Goal: Task Accomplishment & Management: Use online tool/utility

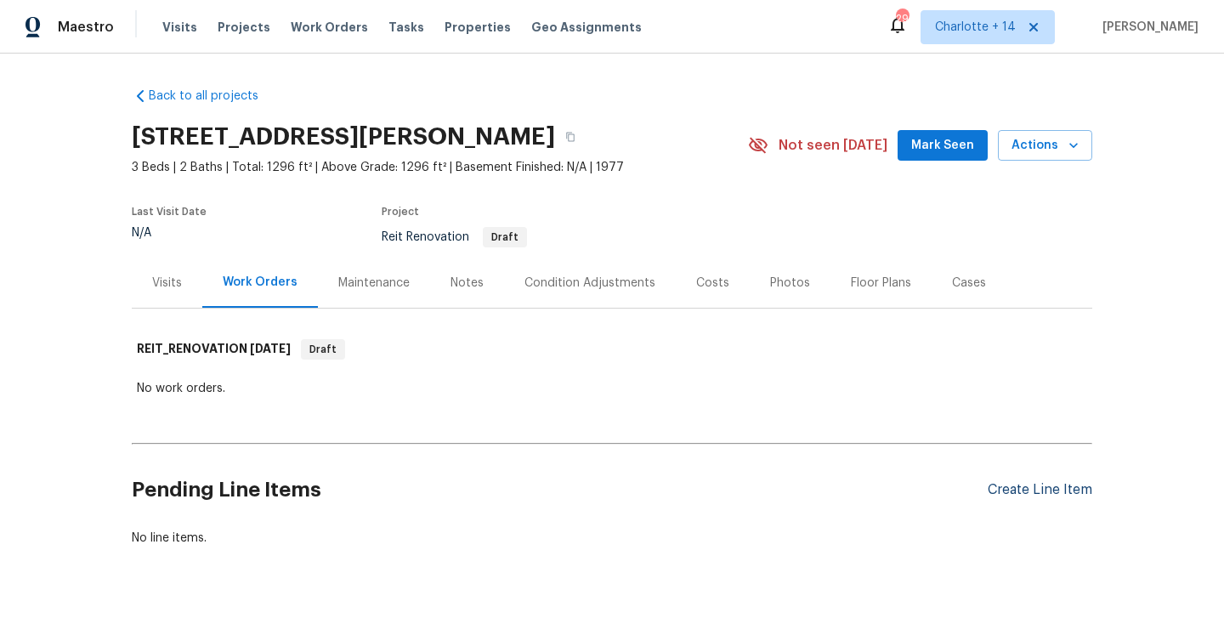
click at [1067, 489] on div "Create Line Item" at bounding box center [1040, 490] width 105 height 16
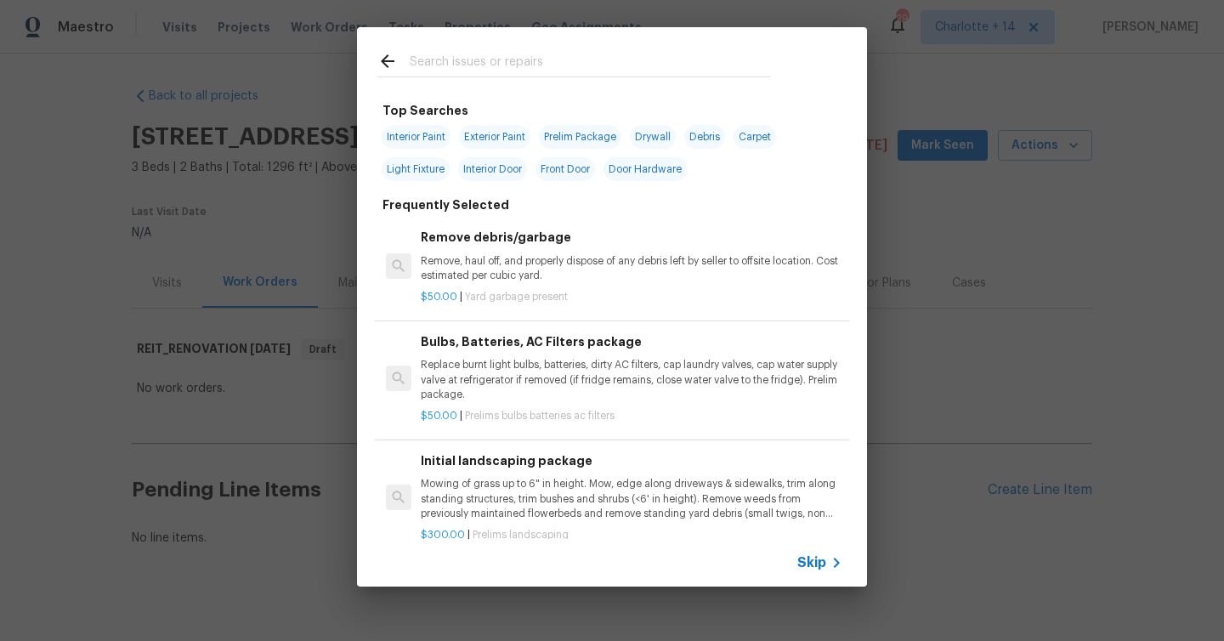
click at [423, 130] on span "Interior Paint" at bounding box center [416, 137] width 69 height 24
type input "Interior Paint"
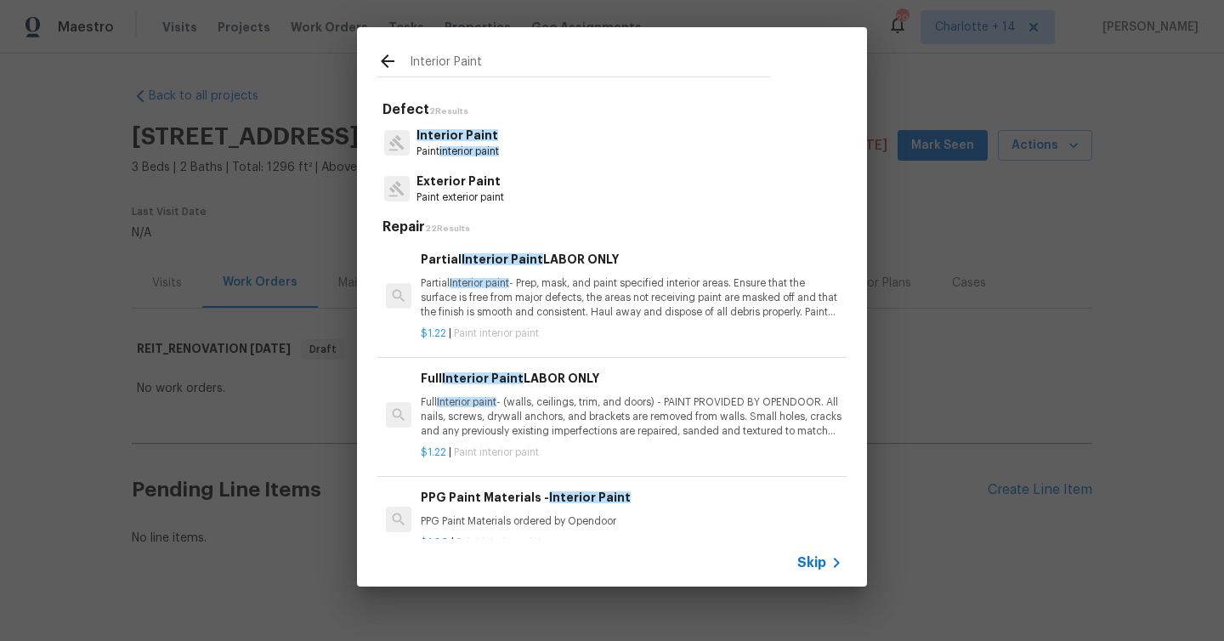
click at [820, 551] on div "Skip" at bounding box center [612, 563] width 510 height 48
click at [804, 554] on span "Skip" at bounding box center [811, 562] width 29 height 17
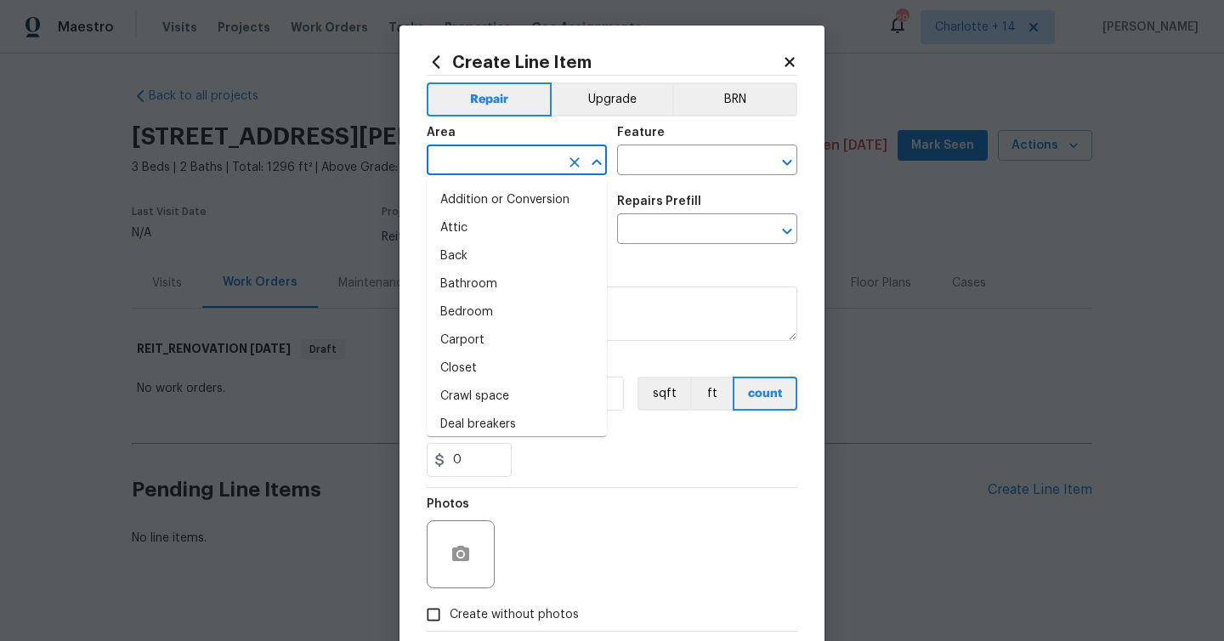
click at [489, 167] on input "text" at bounding box center [493, 162] width 133 height 26
type input "9"
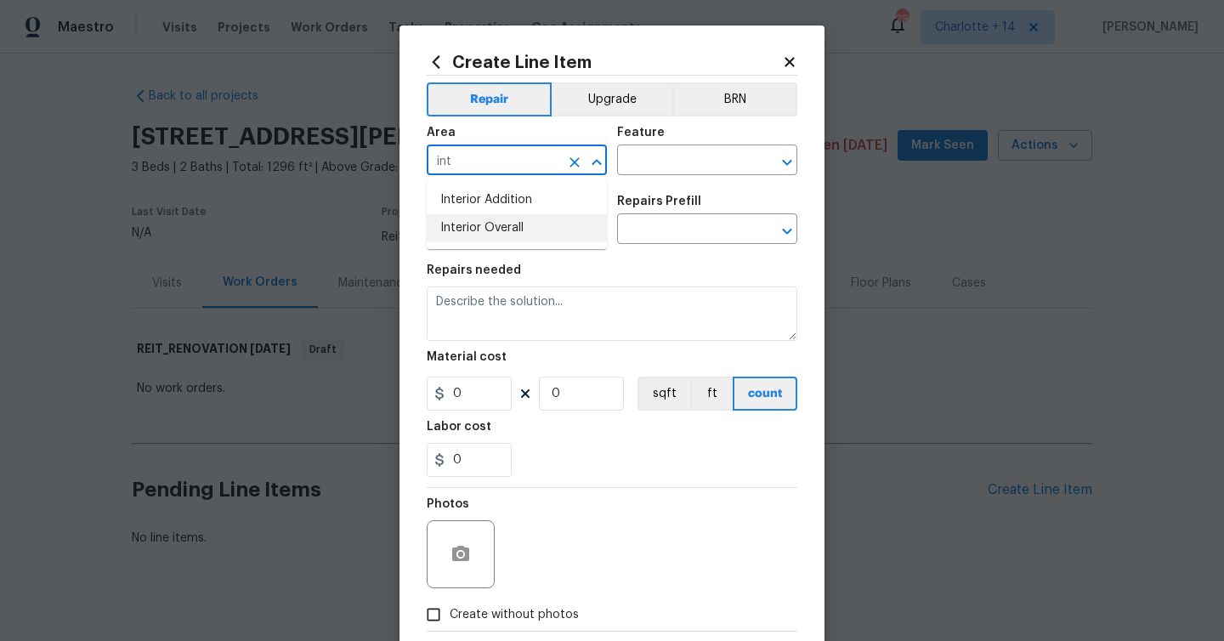
click at [476, 233] on li "Interior Overall" at bounding box center [517, 228] width 180 height 28
type input "Interior Overall"
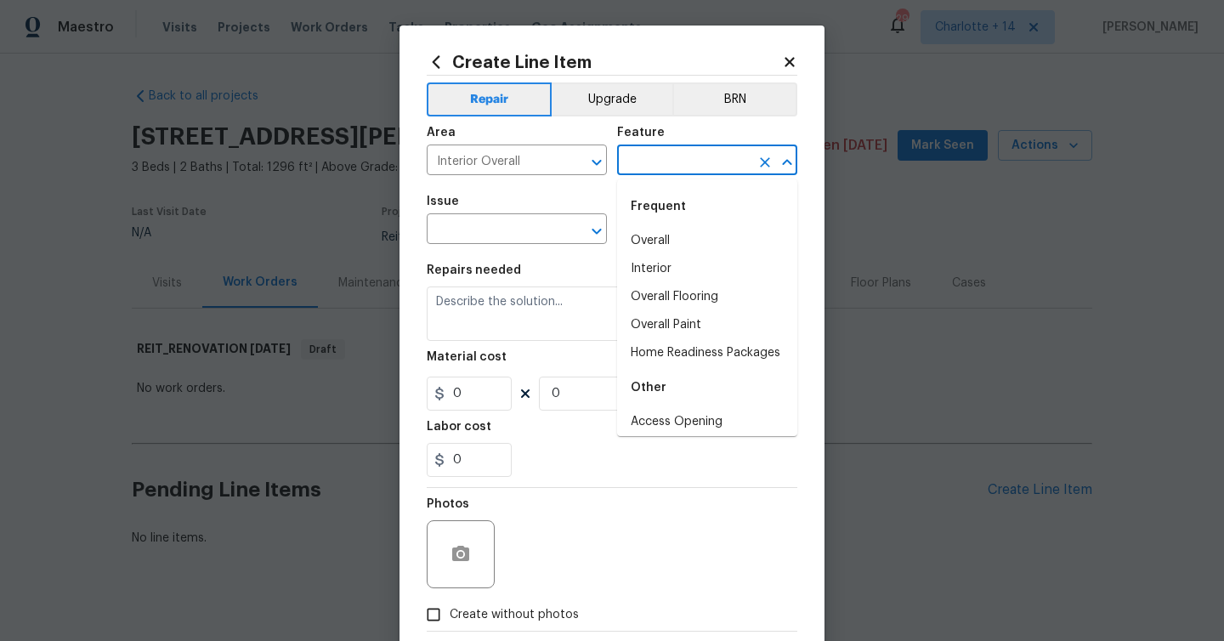
click at [695, 161] on input "text" at bounding box center [683, 162] width 133 height 26
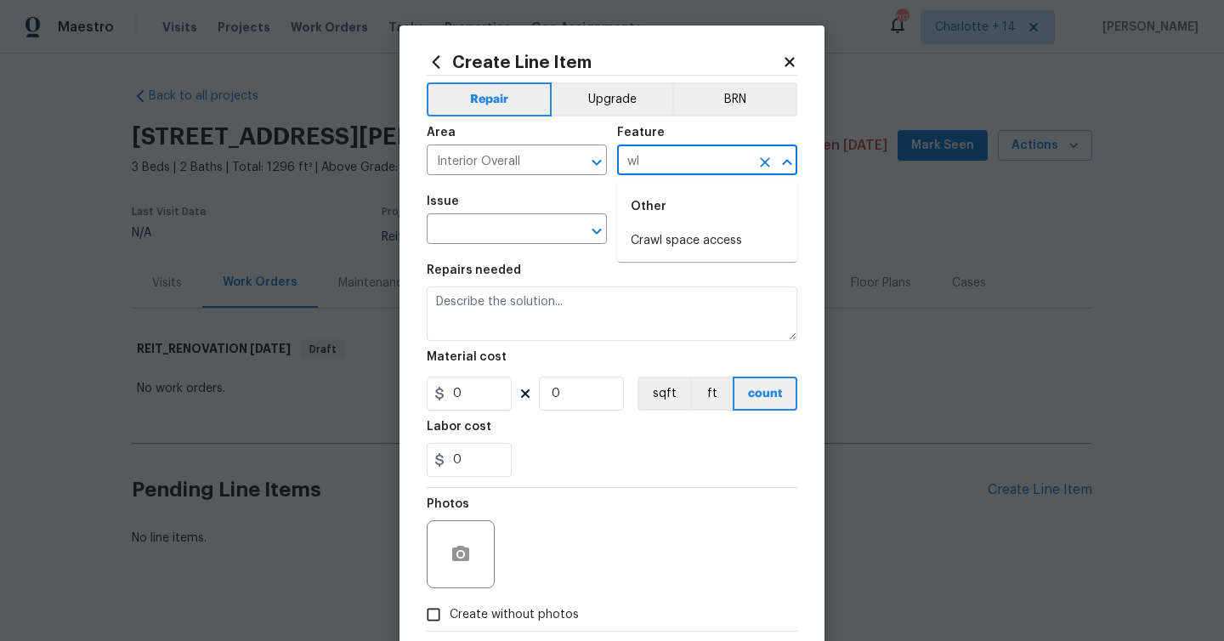
type input "w"
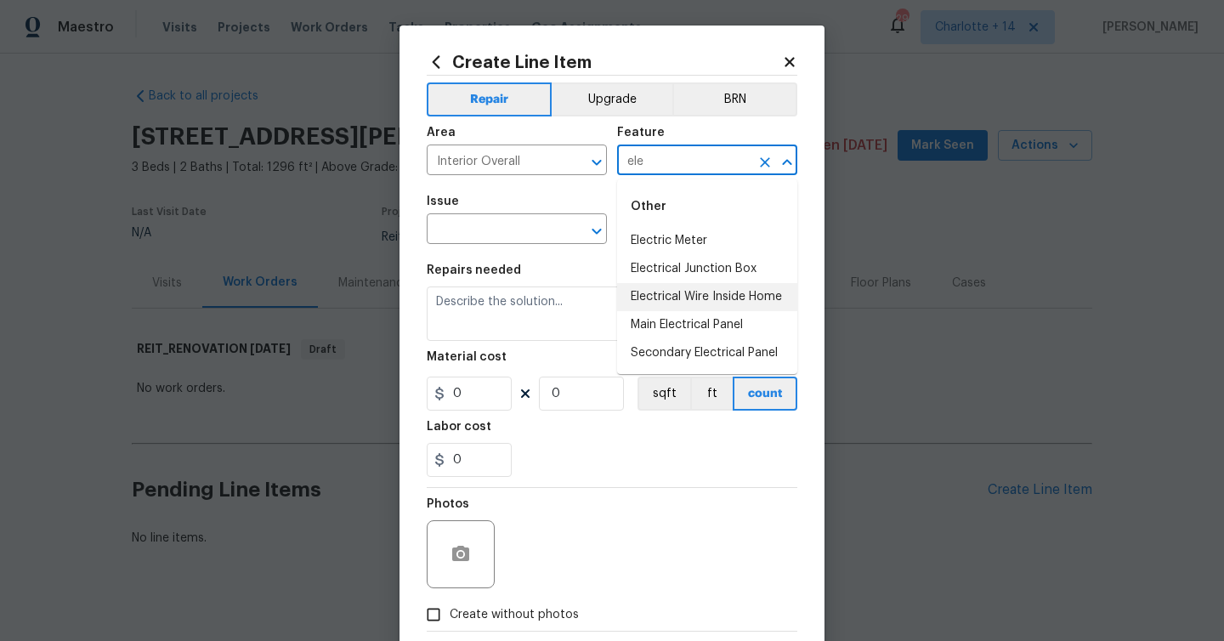
click at [676, 295] on li "Electrical Wire Inside Home" at bounding box center [707, 297] width 180 height 28
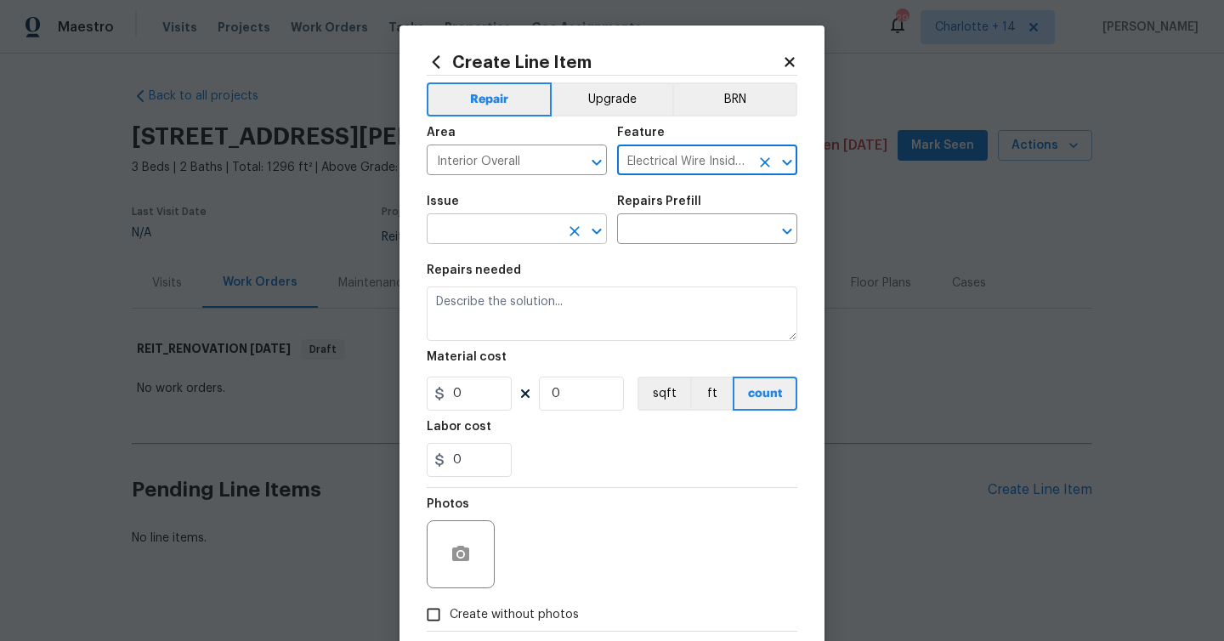
type input "Electrical Wire Inside Home"
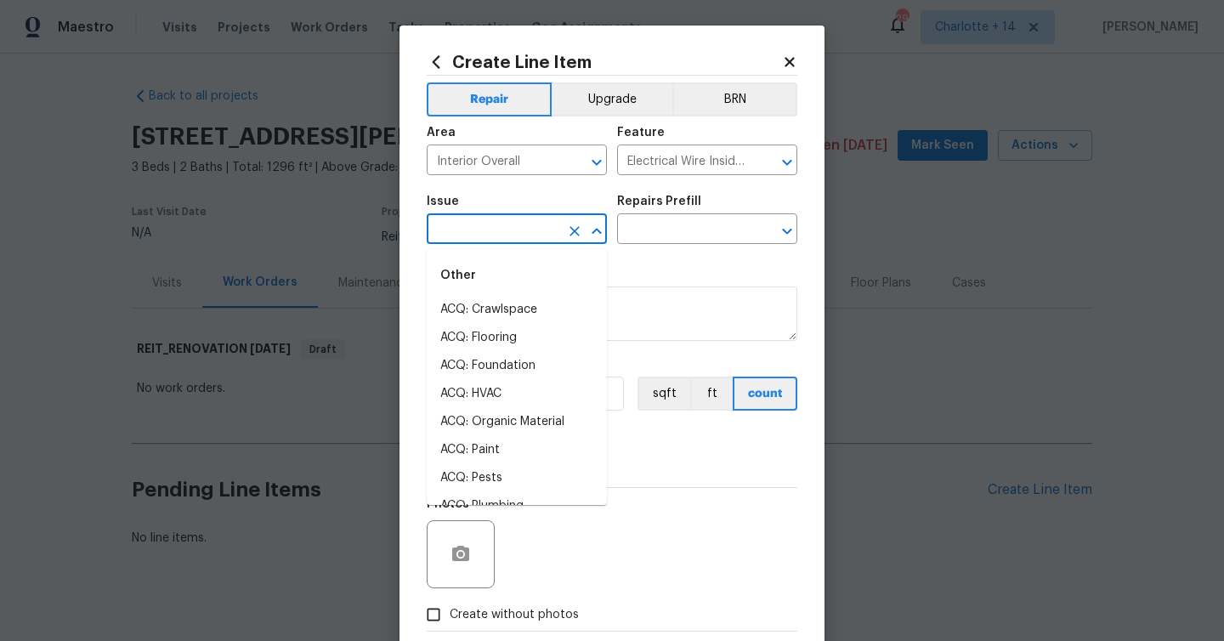
click at [501, 236] on input "text" at bounding box center [493, 231] width 133 height 26
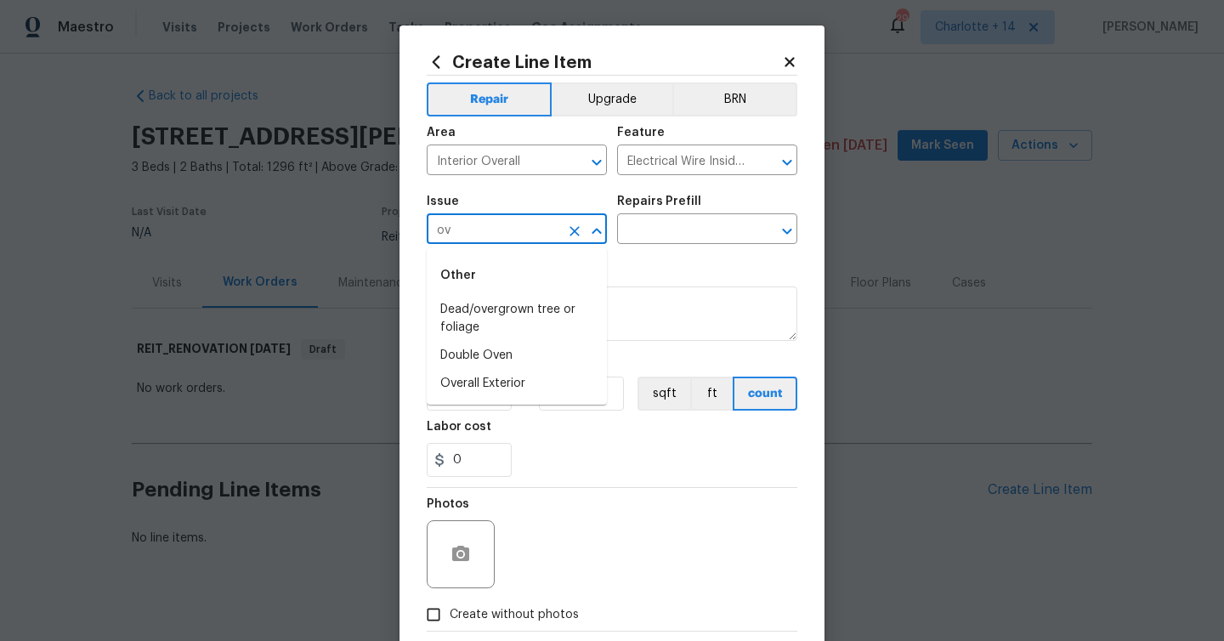
type input "o"
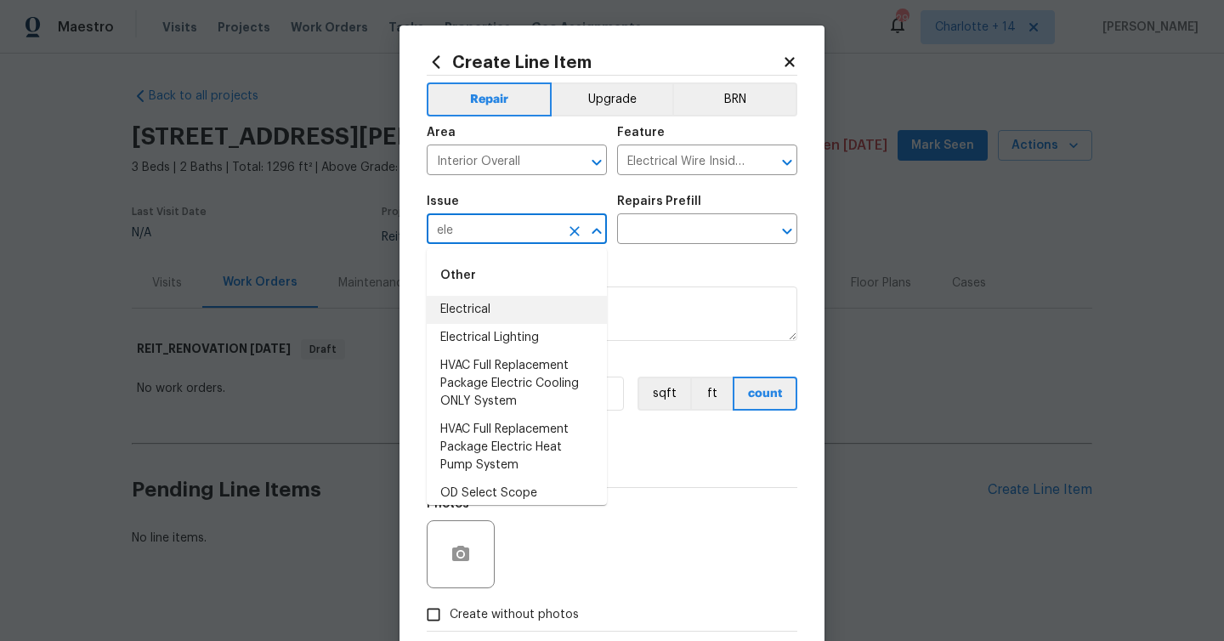
click at [496, 307] on li "Electrical" at bounding box center [517, 310] width 180 height 28
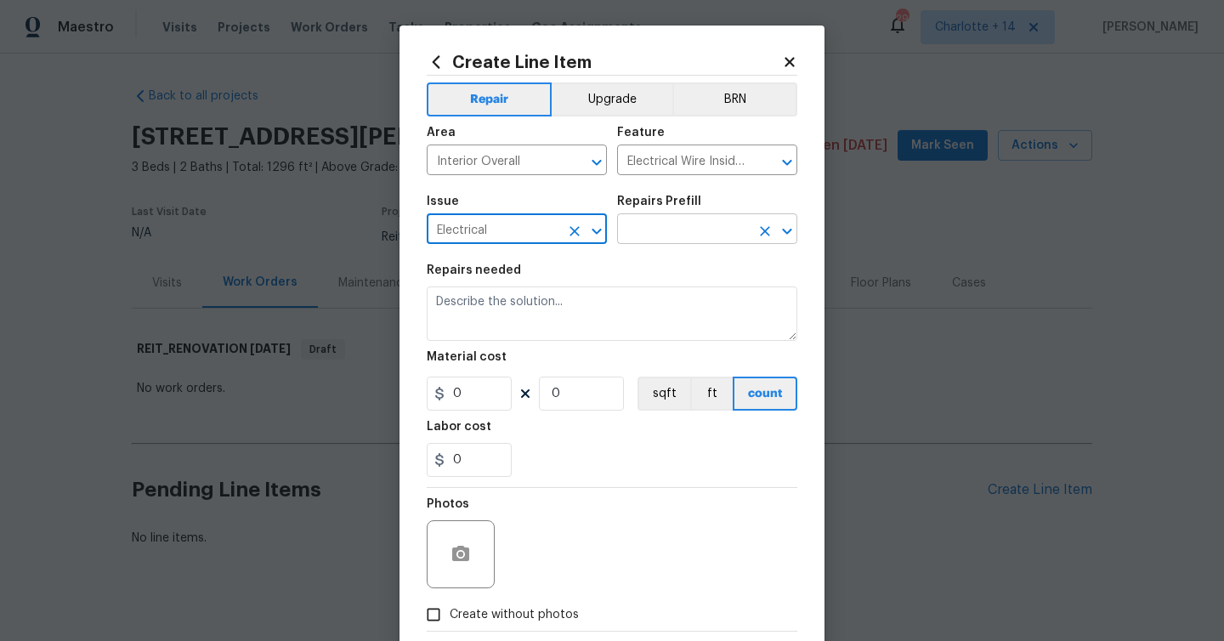
type input "Electrical"
click at [649, 232] on input "text" at bounding box center [683, 231] width 133 height 26
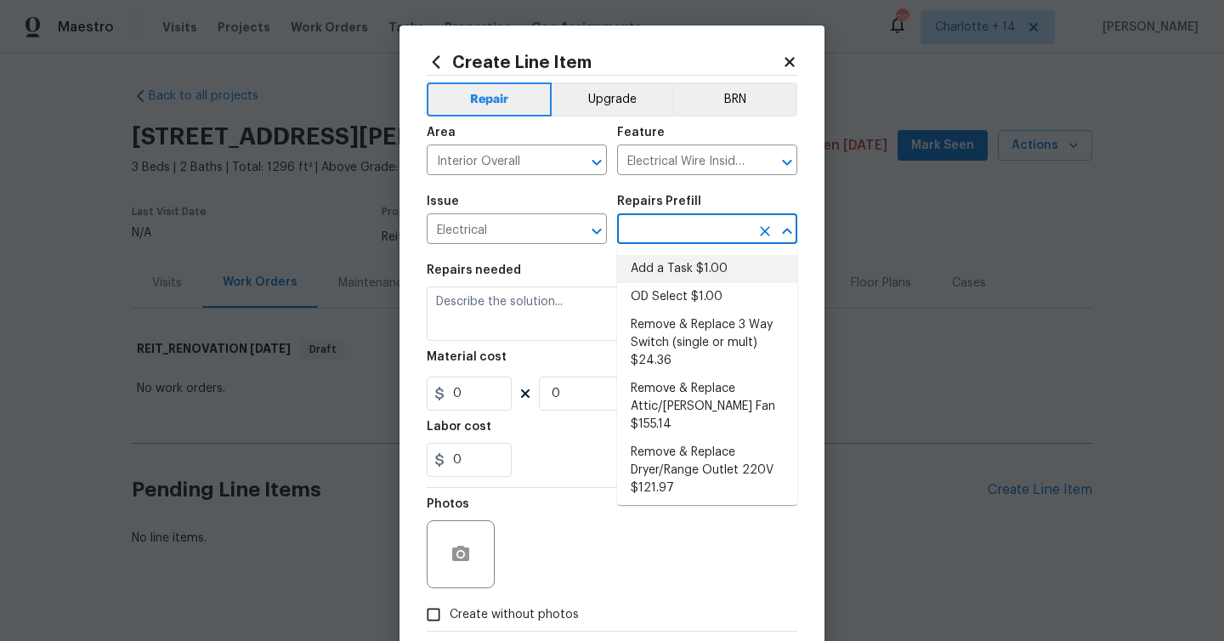
click at [655, 265] on li "Add a Task $1.00" at bounding box center [707, 269] width 180 height 28
type input "Add a Task $1.00"
type textarea "HPM to detail"
type input "1"
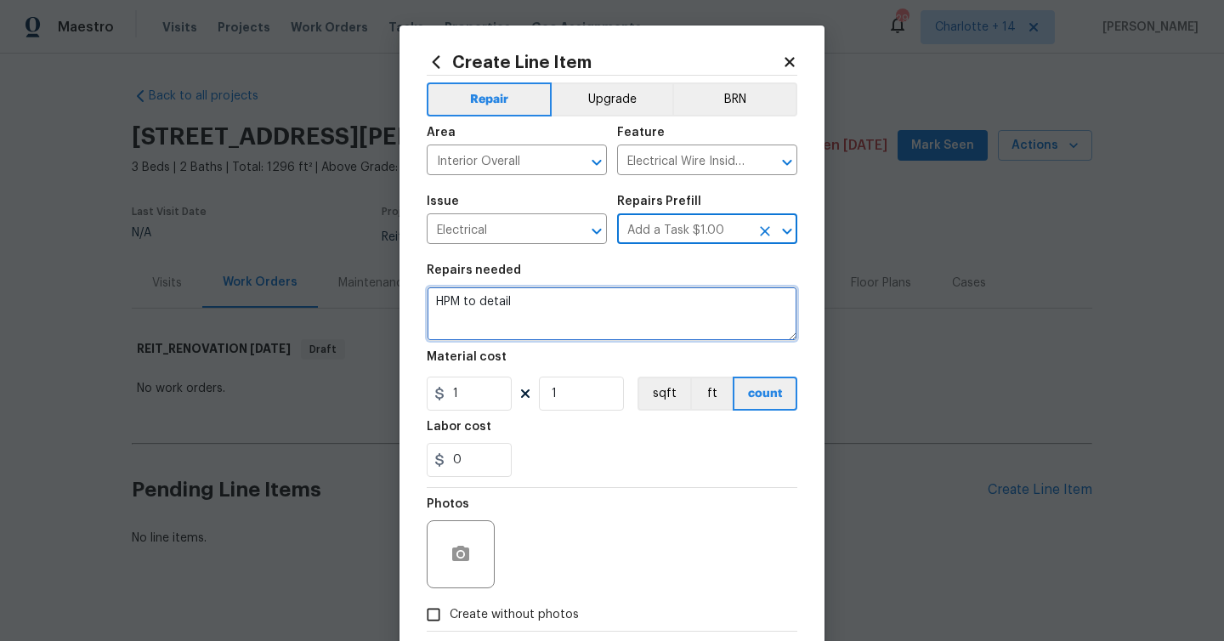
click at [542, 298] on textarea "HPM to detail" at bounding box center [612, 314] width 371 height 54
type textarea "H"
paste textarea "Exposed wiring in the attic. - 4point Leak at the main shut-off valve. - 4 poin…"
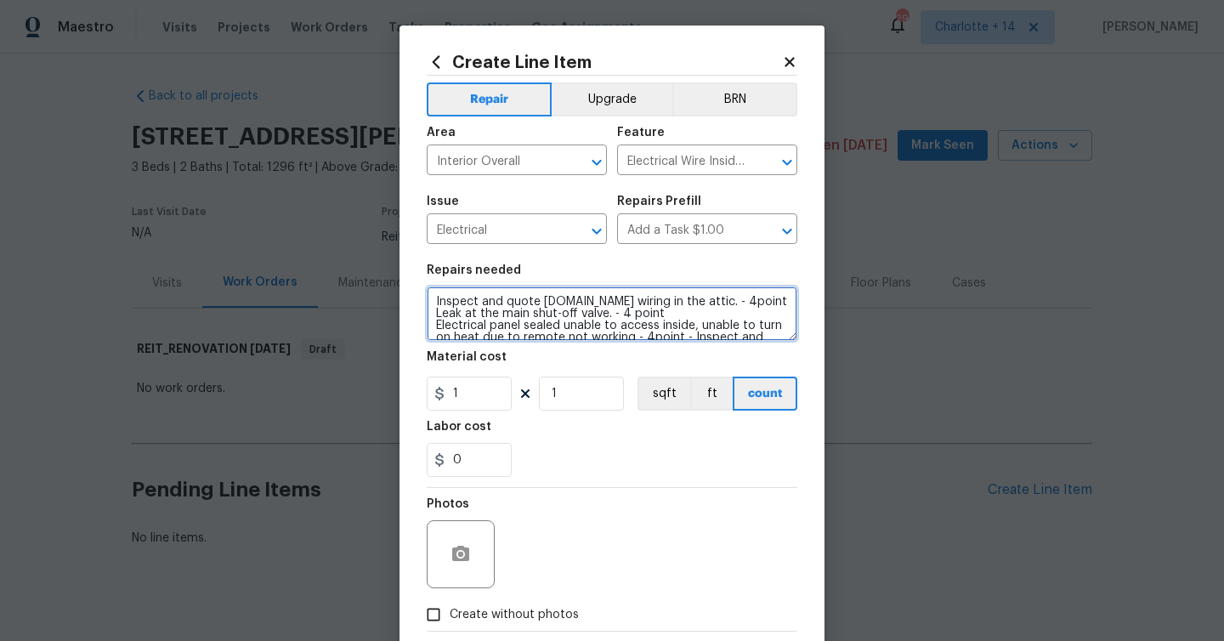
click at [567, 302] on textarea "Inspect and quote [DOMAIN_NAME] wiring in the attic. - 4point Leak at the main …" at bounding box center [612, 314] width 371 height 54
type textarea "Inspect and quote only. Exposed wiring in the attic. - 4point Leak at the main …"
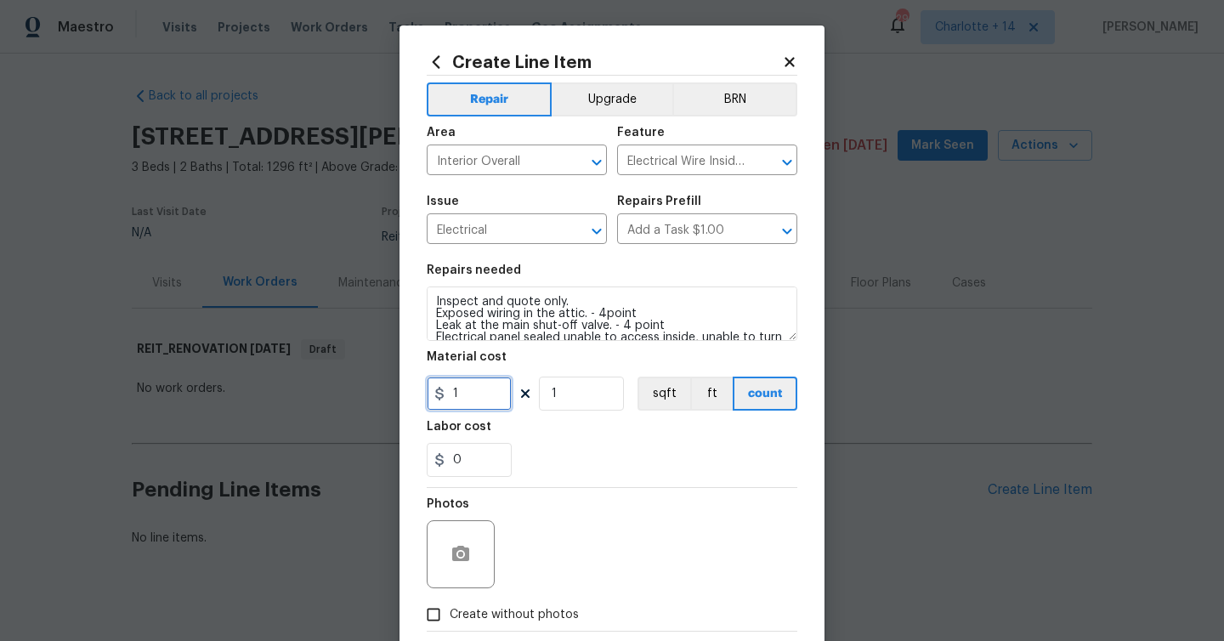
click at [494, 389] on input "1" at bounding box center [469, 394] width 85 height 34
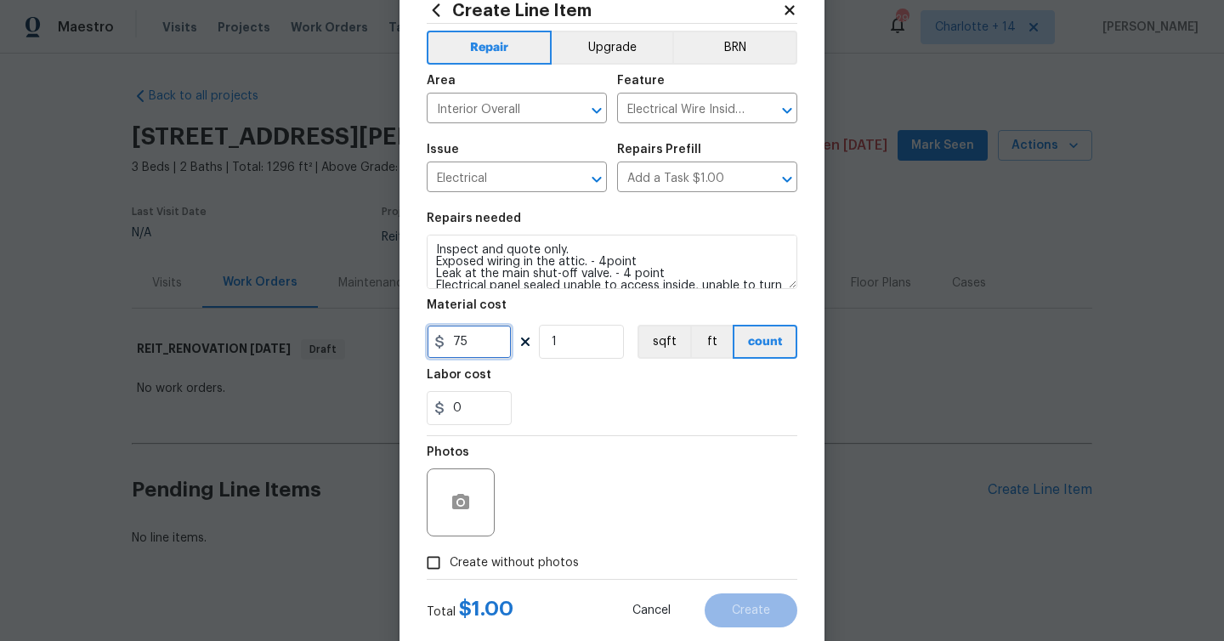
scroll to position [92, 0]
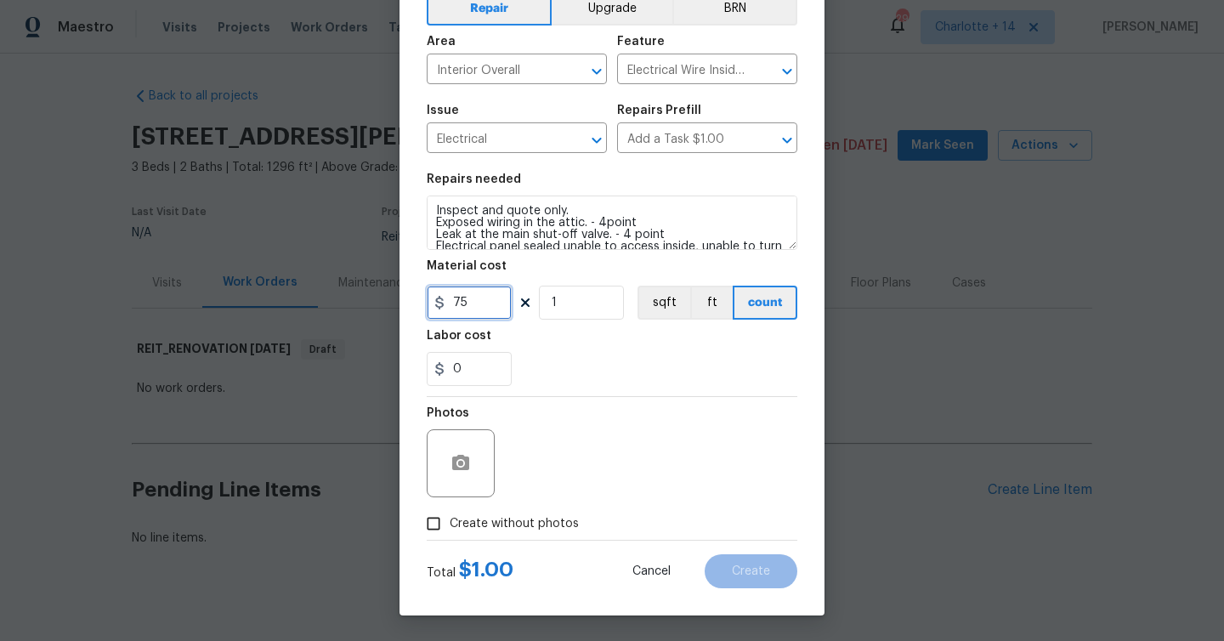
type input "75"
click at [458, 464] on circle "button" at bounding box center [460, 463] width 5 height 5
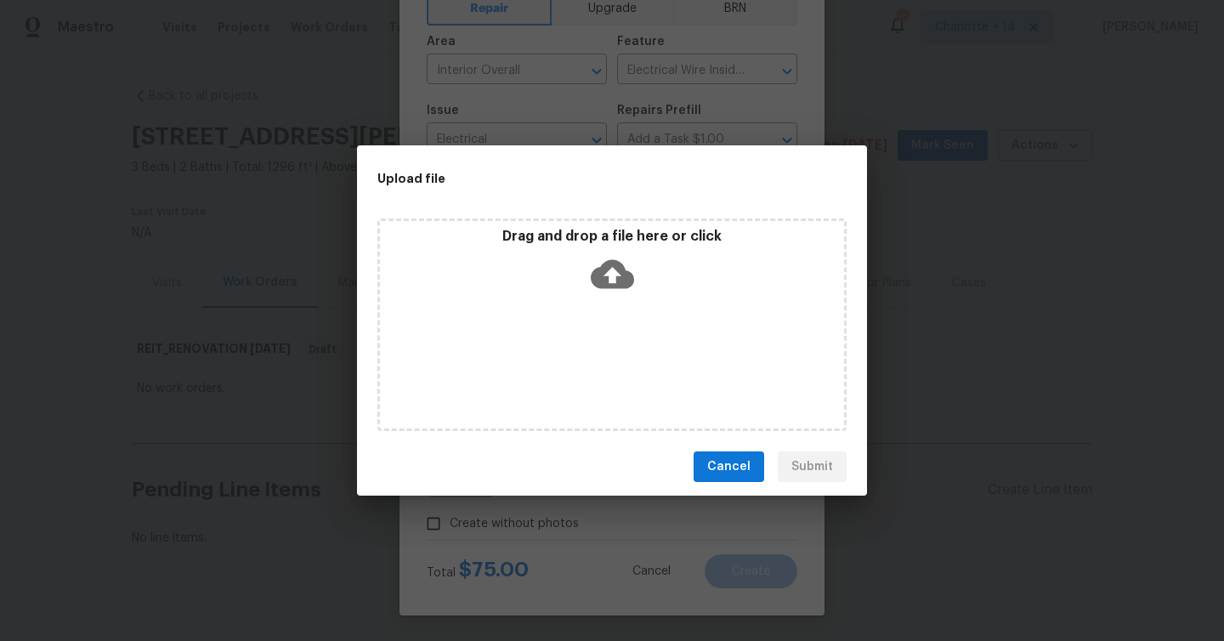
click at [638, 255] on div "Drag and drop a file here or click" at bounding box center [612, 264] width 464 height 73
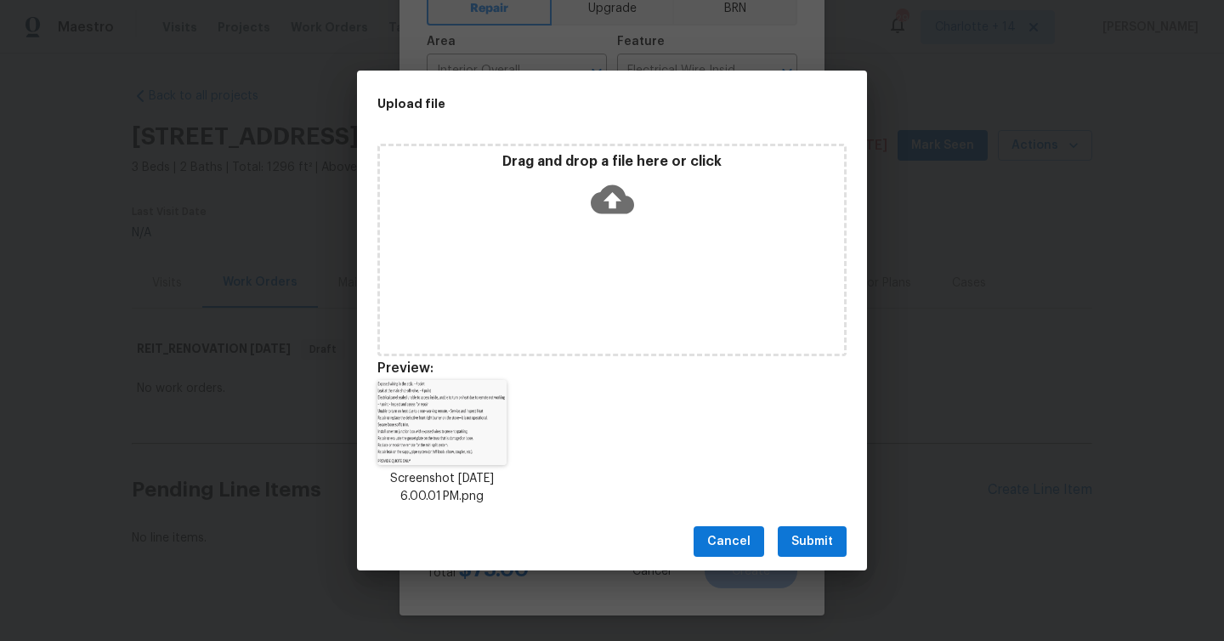
click at [807, 545] on span "Submit" at bounding box center [813, 541] width 42 height 21
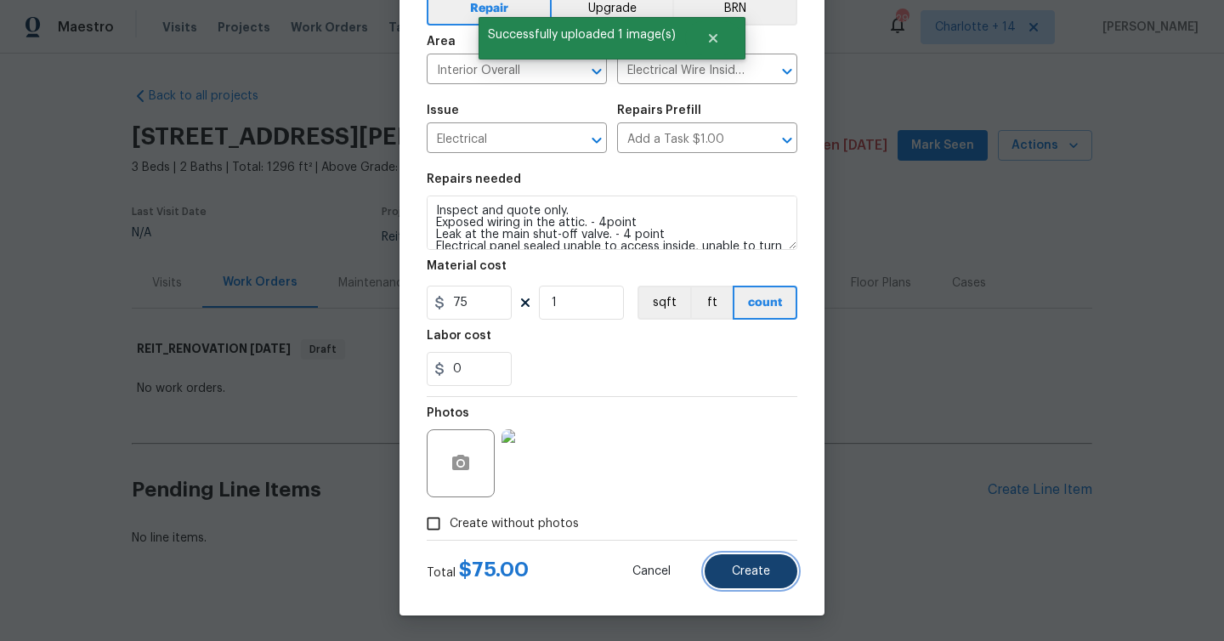
click at [746, 582] on button "Create" at bounding box center [751, 571] width 93 height 34
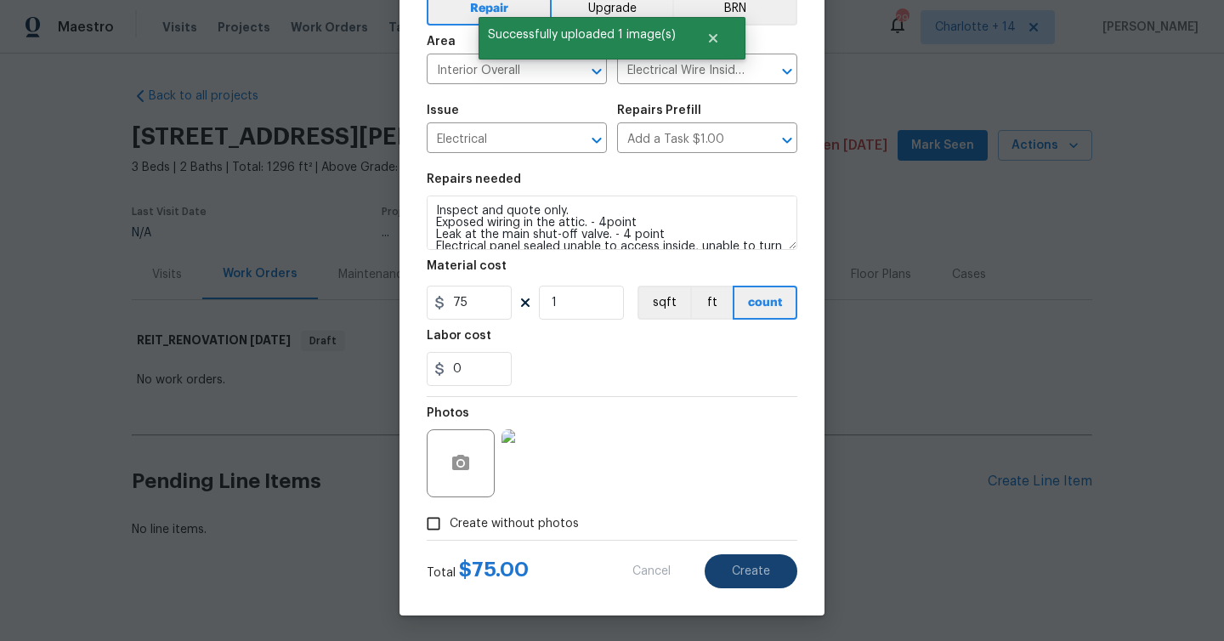
type input "0"
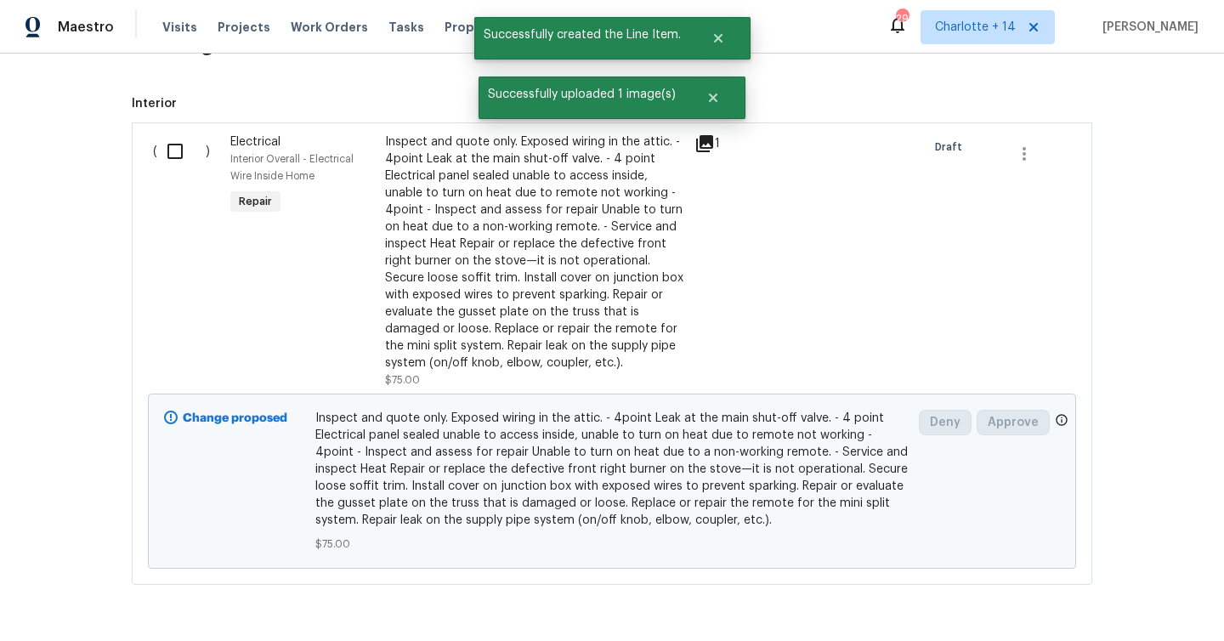
scroll to position [377, 0]
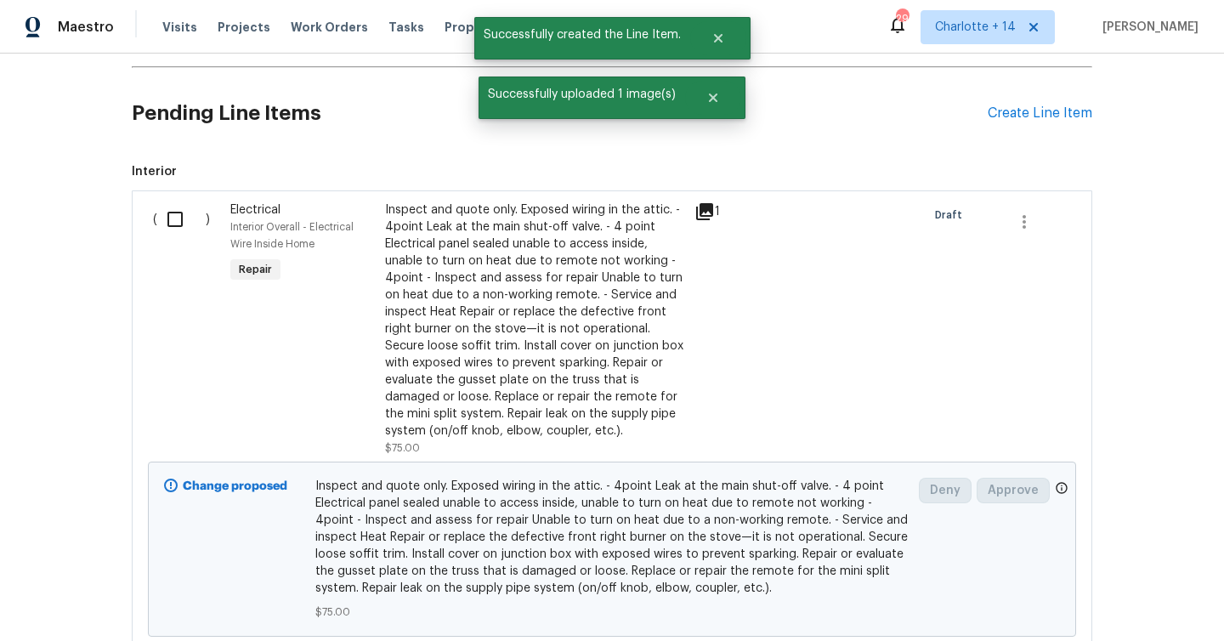
click at [178, 215] on input "checkbox" at bounding box center [181, 219] width 48 height 36
checkbox input "true"
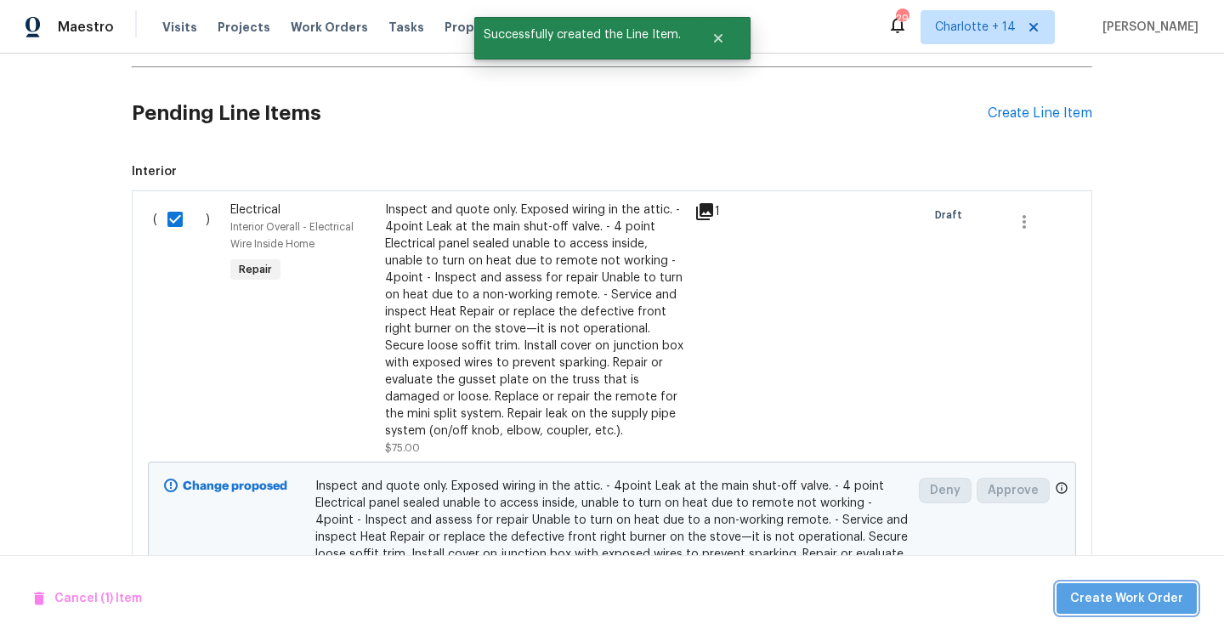
click at [1137, 602] on span "Create Work Order" at bounding box center [1126, 598] width 113 height 21
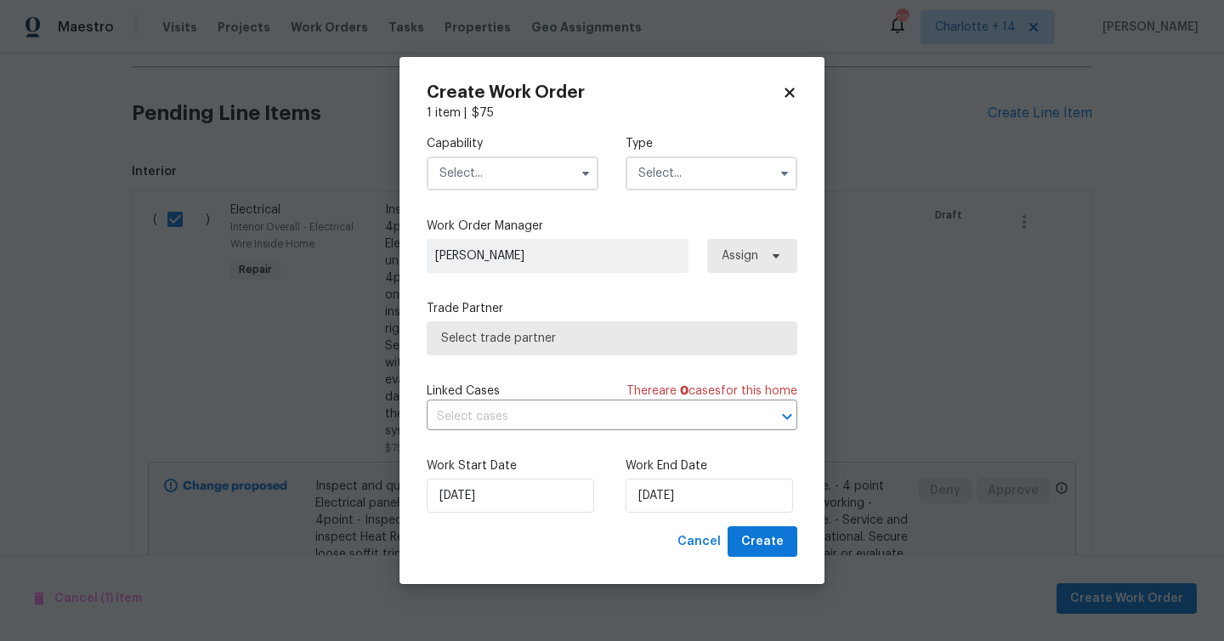
click at [451, 176] on input "text" at bounding box center [513, 173] width 172 height 34
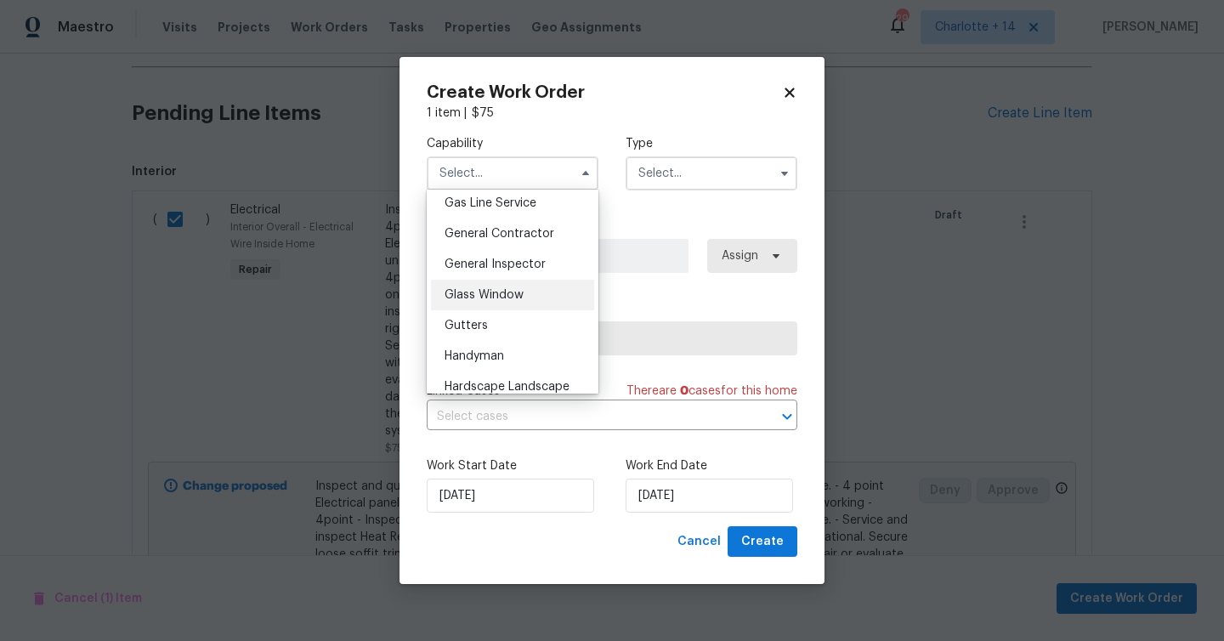
scroll to position [769, 0]
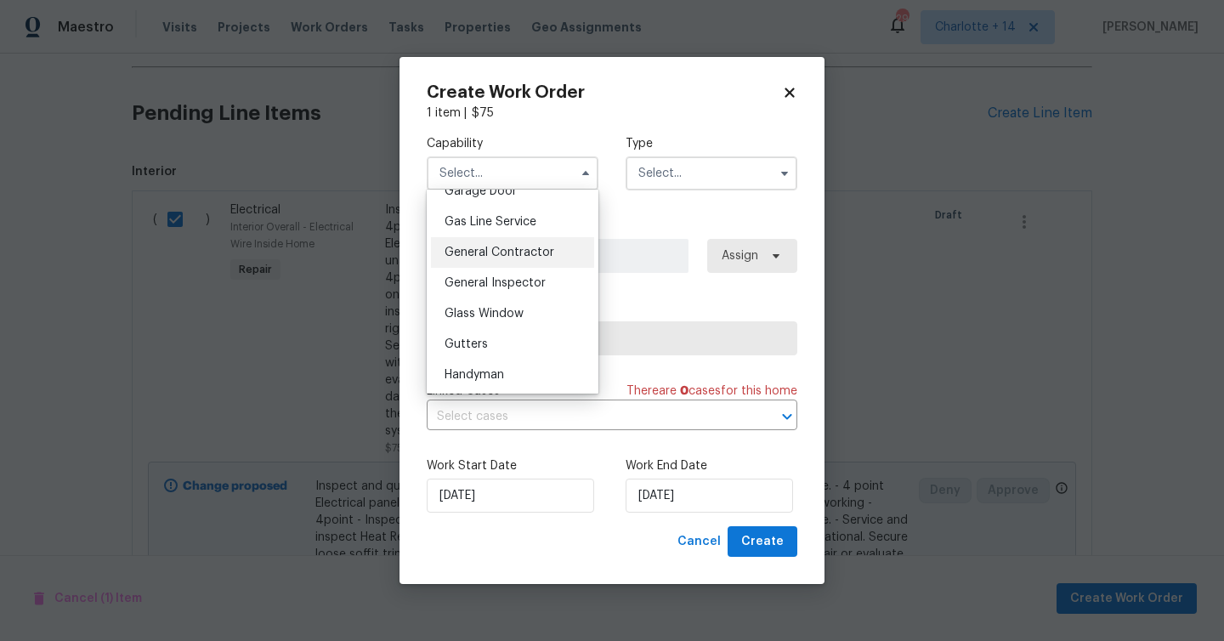
click at [515, 249] on span "General Contractor" at bounding box center [500, 253] width 110 height 12
type input "General Contractor"
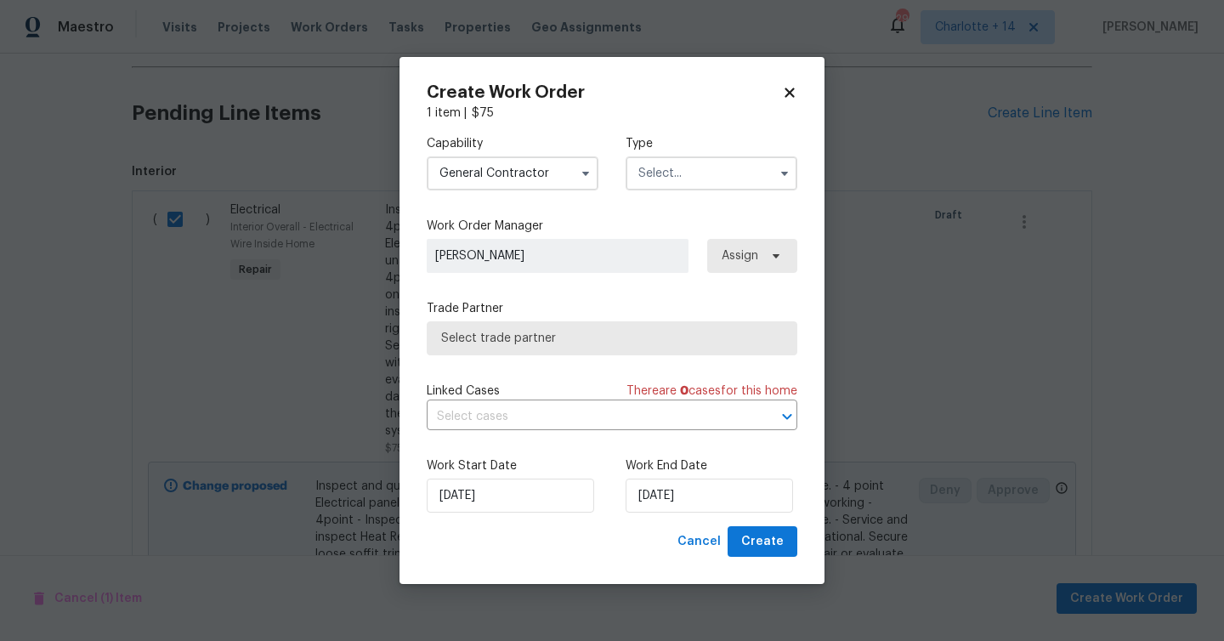
click at [710, 173] on input "text" at bounding box center [712, 173] width 172 height 34
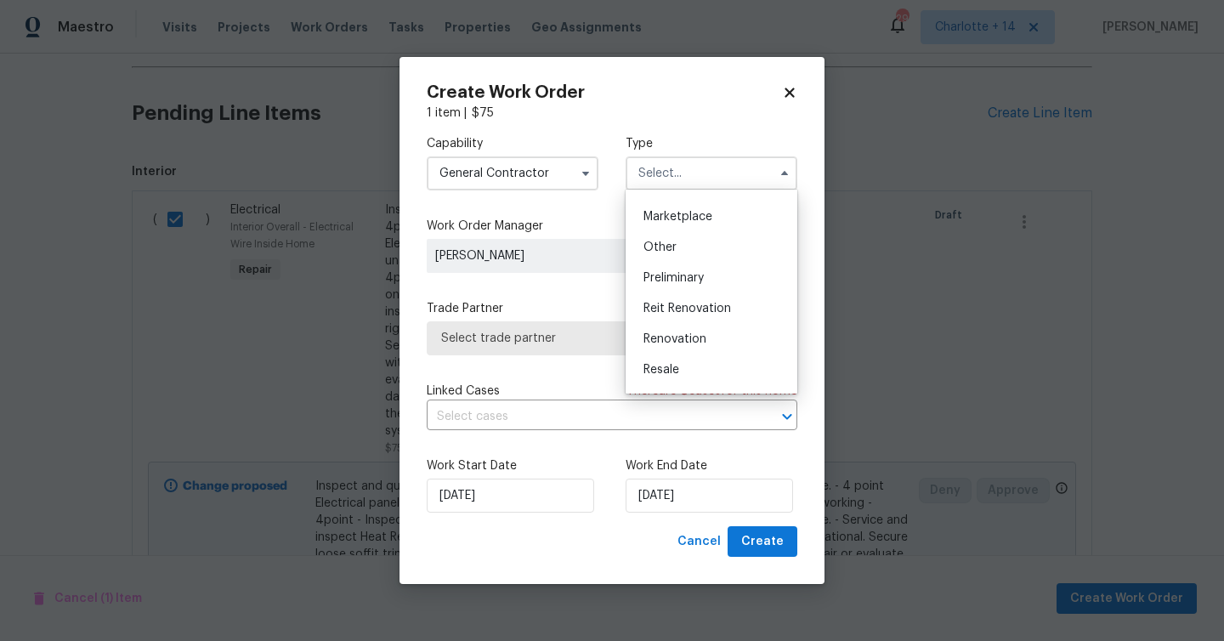
scroll to position [303, 0]
click at [689, 306] on span "Reit Renovation" at bounding box center [688, 304] width 88 height 12
type input "Reit Renovation"
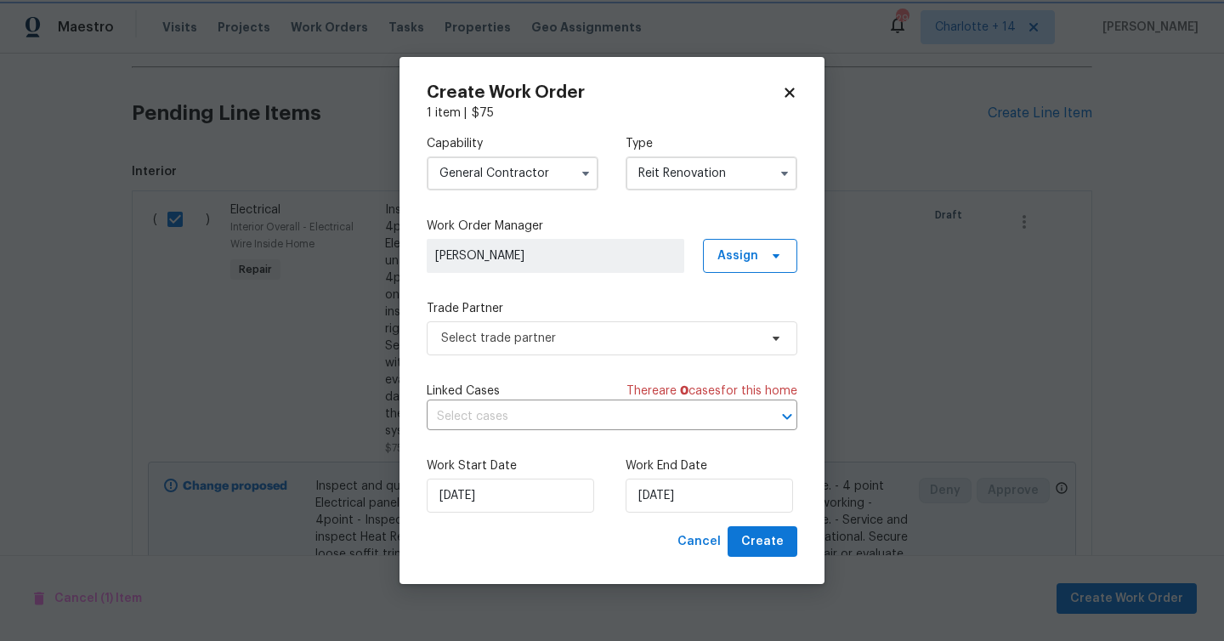
scroll to position [0, 0]
click at [570, 338] on span "Select trade partner" at bounding box center [599, 338] width 317 height 17
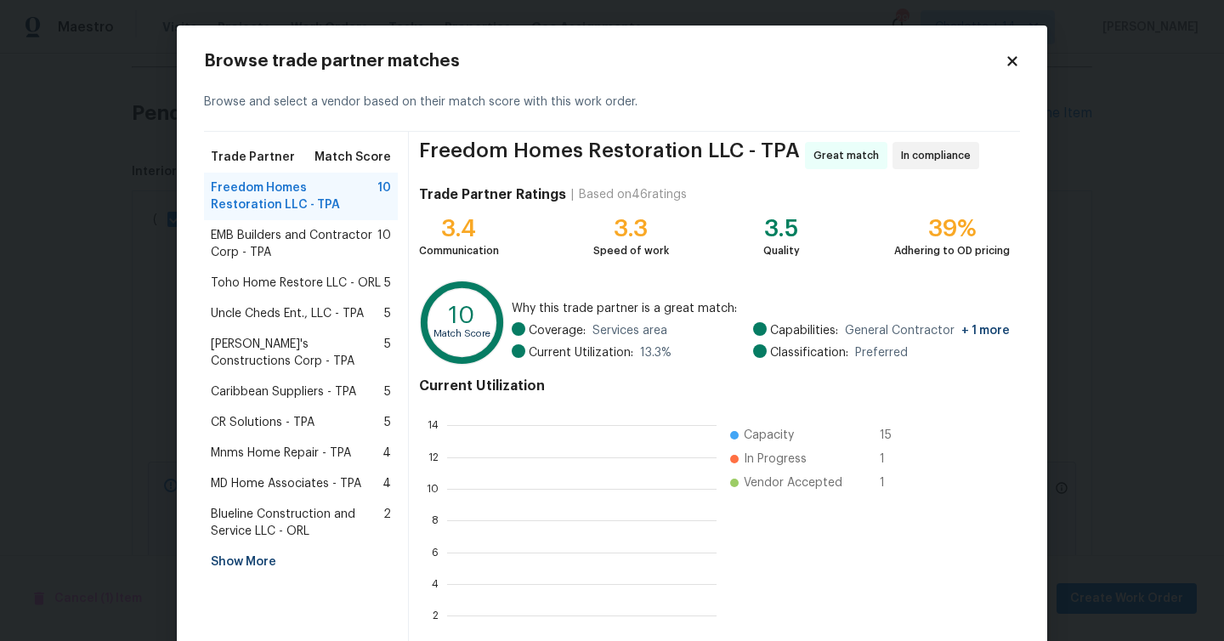
scroll to position [238, 270]
click at [224, 560] on div "Show More" at bounding box center [301, 562] width 194 height 31
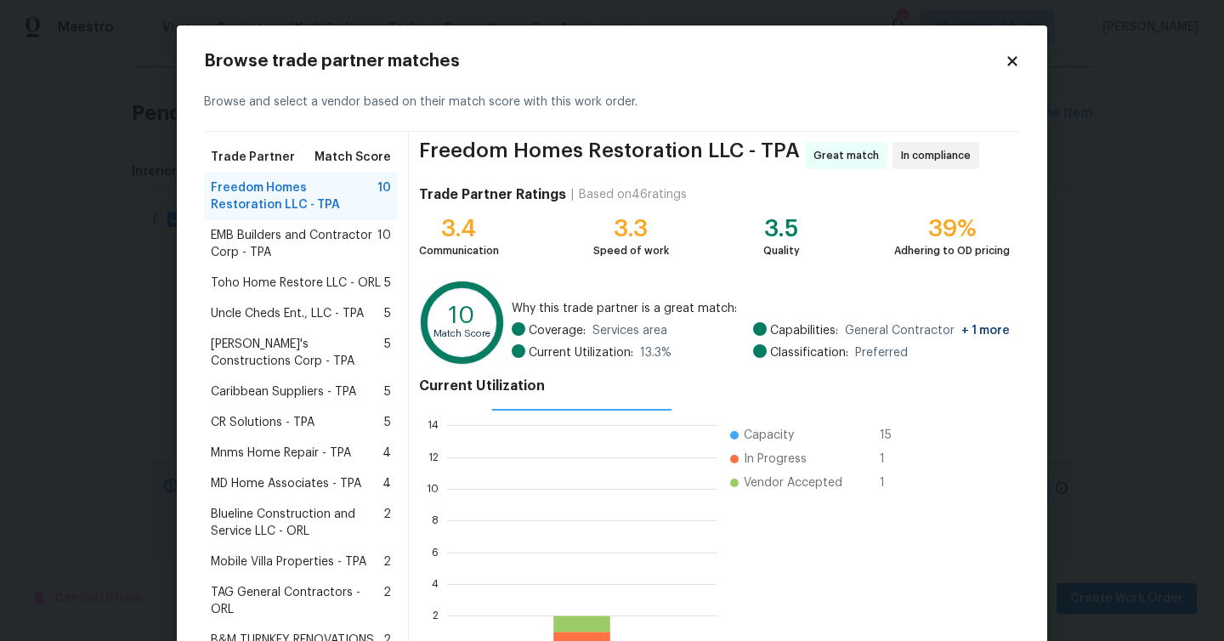
click at [274, 559] on span "Mobile Villa Properties - TPA" at bounding box center [289, 561] width 156 height 17
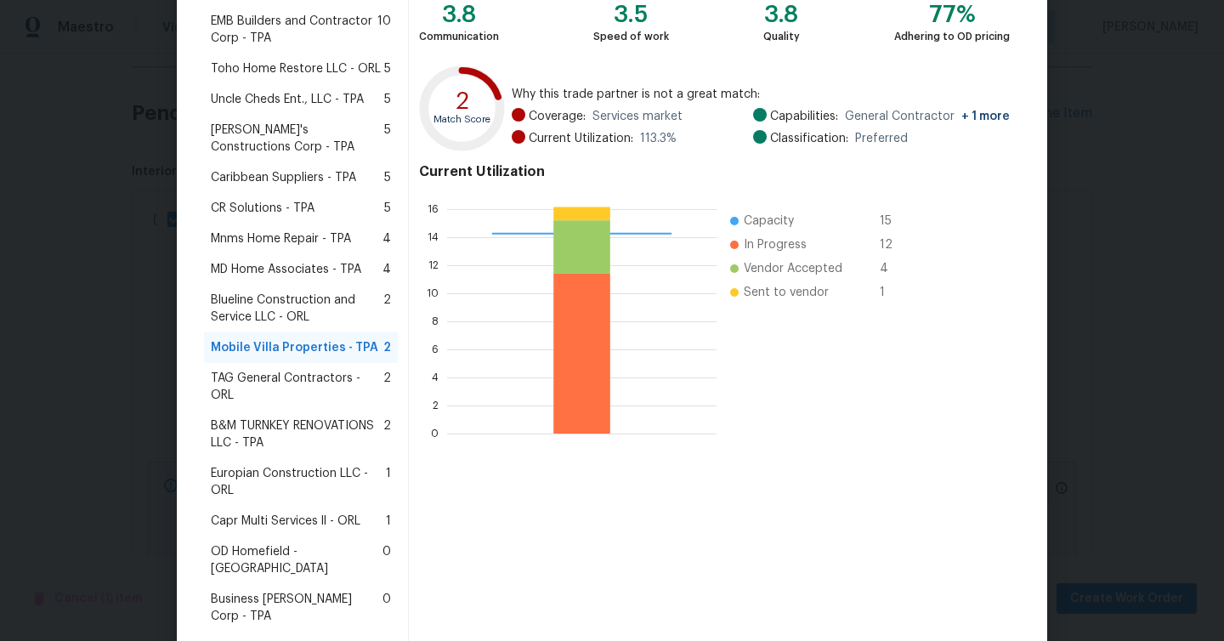
scroll to position [349, 0]
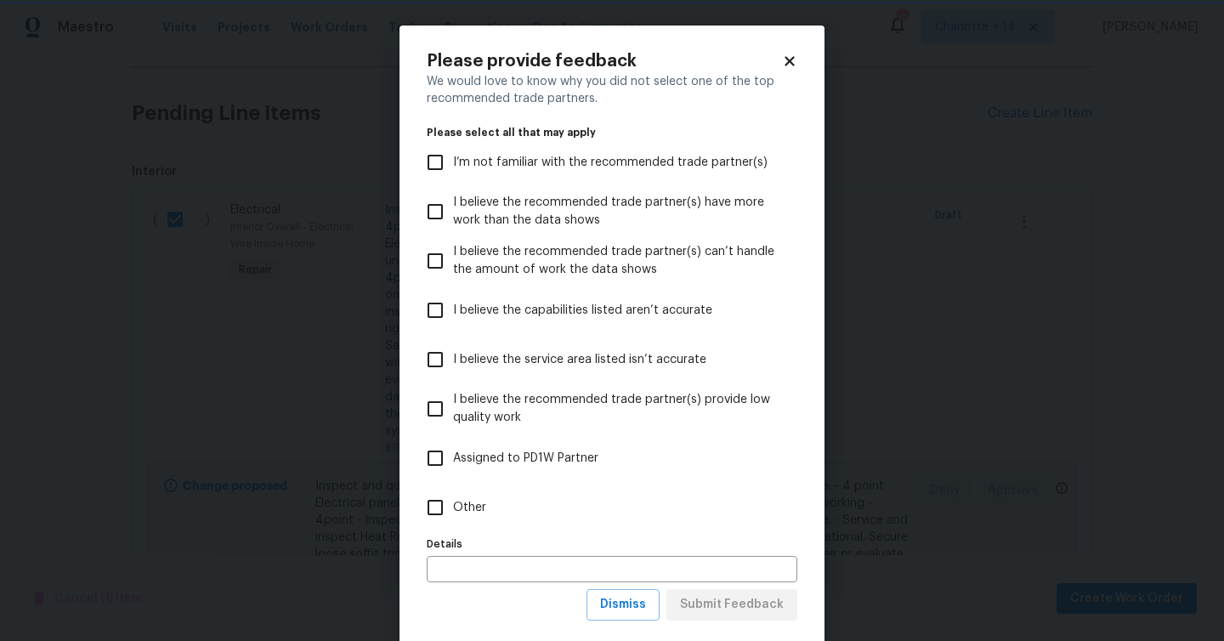
scroll to position [0, 0]
click at [445, 506] on input "Other" at bounding box center [435, 508] width 36 height 36
checkbox input "true"
click at [727, 601] on span "Submit Feedback" at bounding box center [732, 604] width 104 height 21
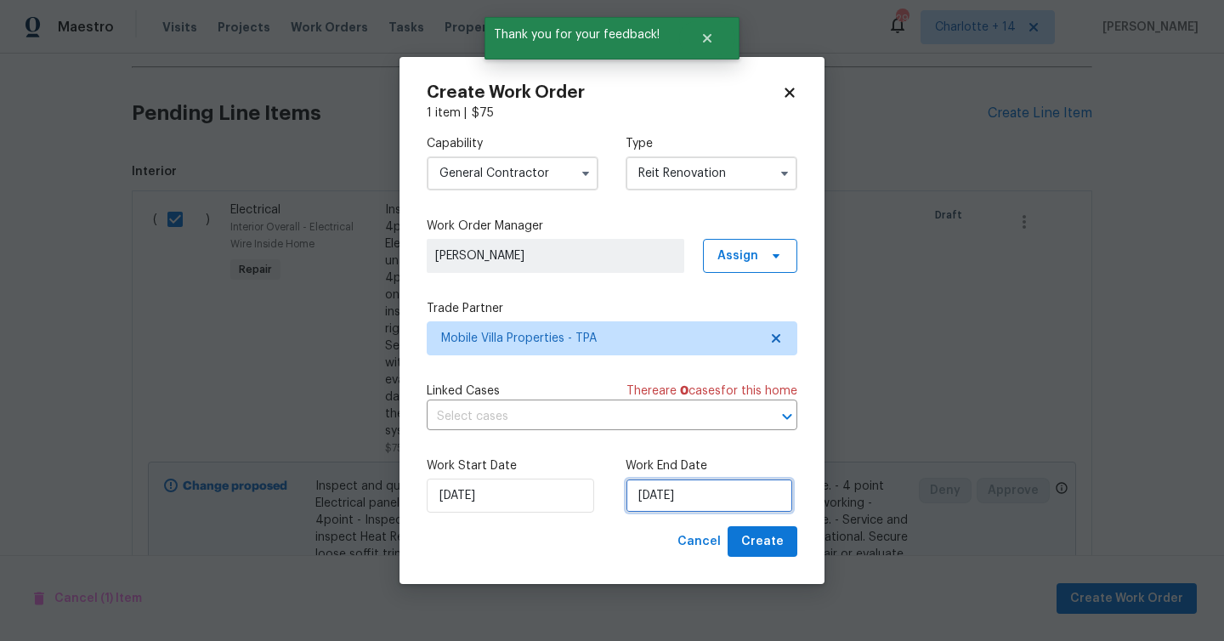
click at [701, 503] on input "[DATE]" at bounding box center [709, 496] width 167 height 34
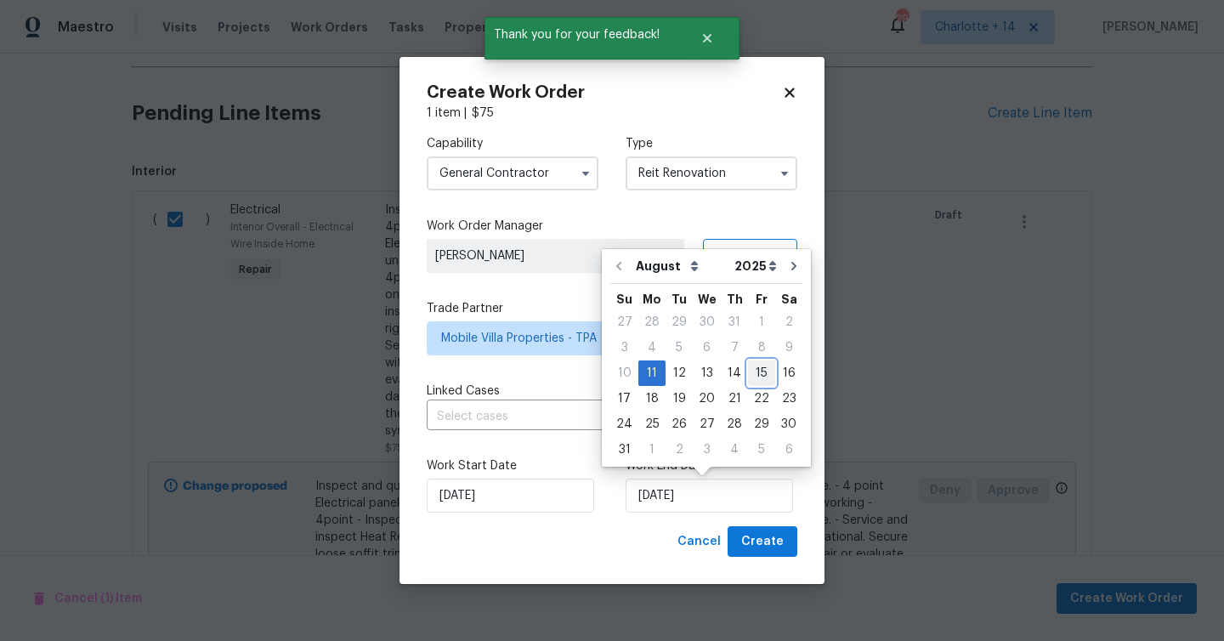
click at [749, 377] on div "15" at bounding box center [761, 373] width 27 height 24
type input "[DATE]"
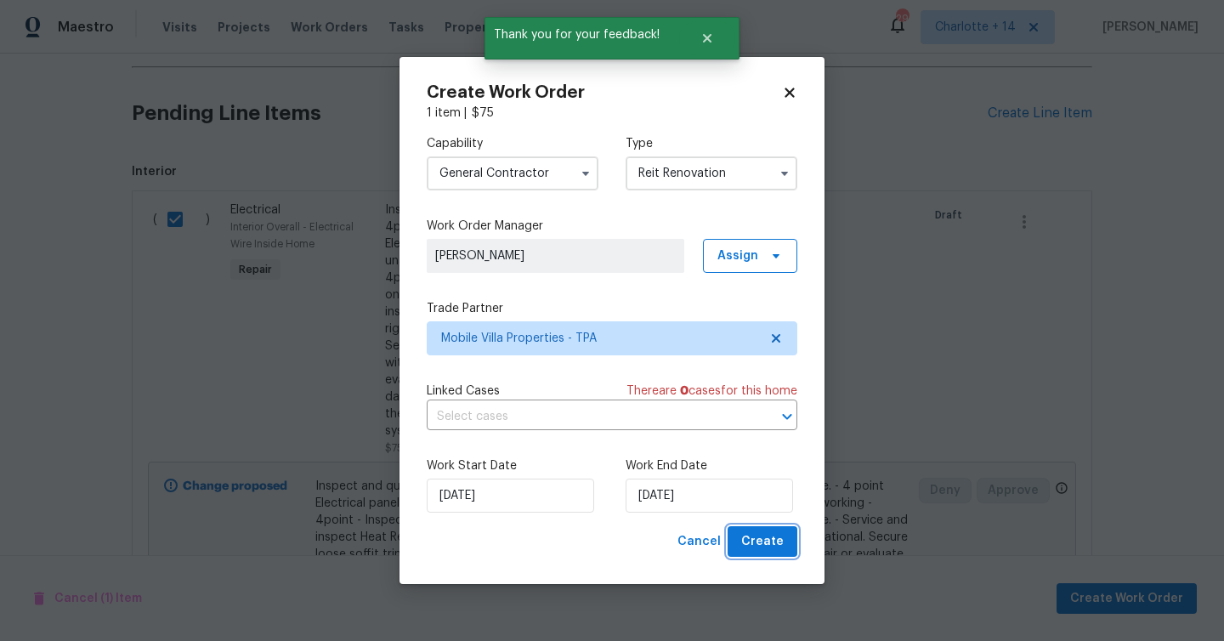
click at [759, 547] on span "Create" at bounding box center [762, 541] width 43 height 21
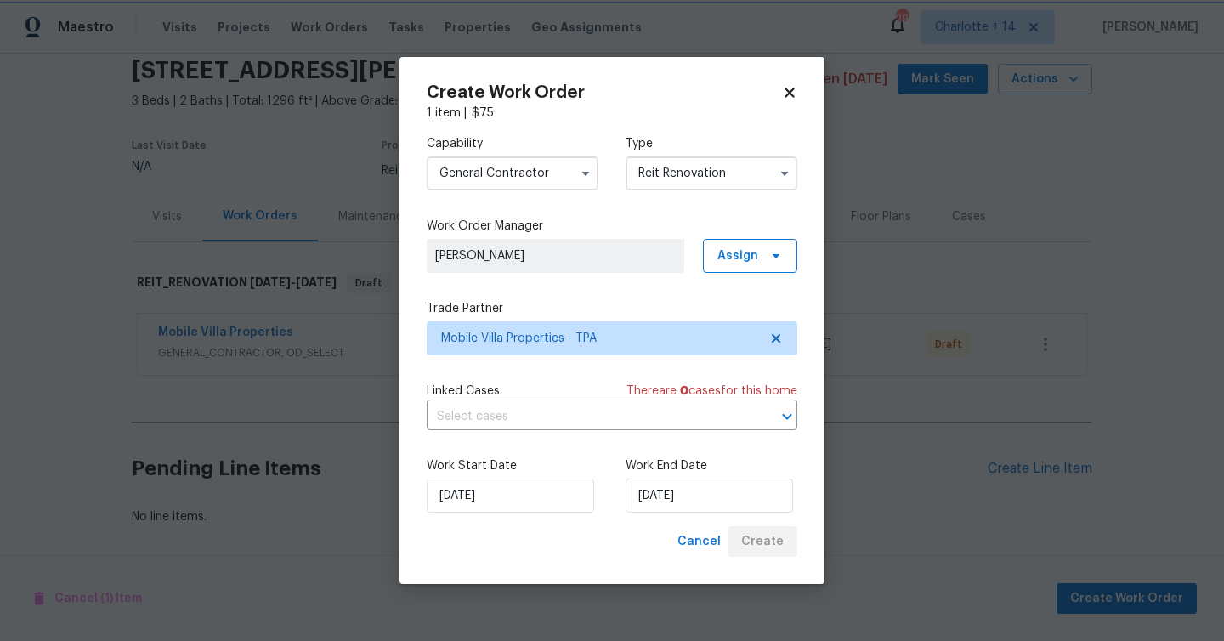
scroll to position [66, 0]
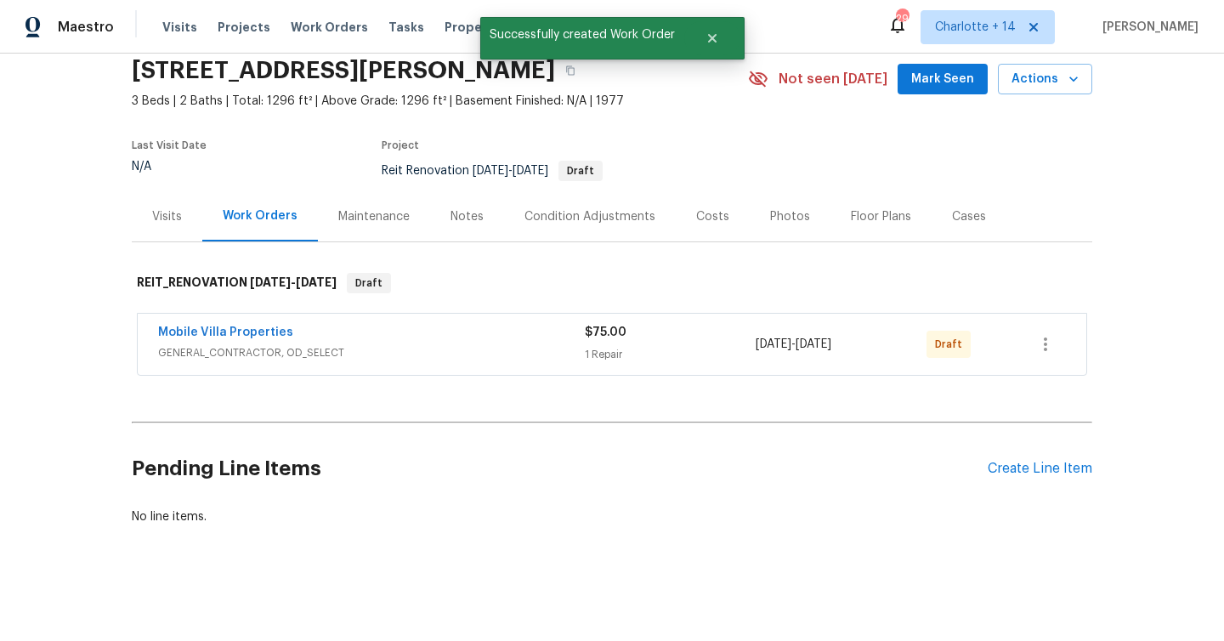
click at [291, 329] on div "Mobile Villa Properties" at bounding box center [371, 334] width 427 height 20
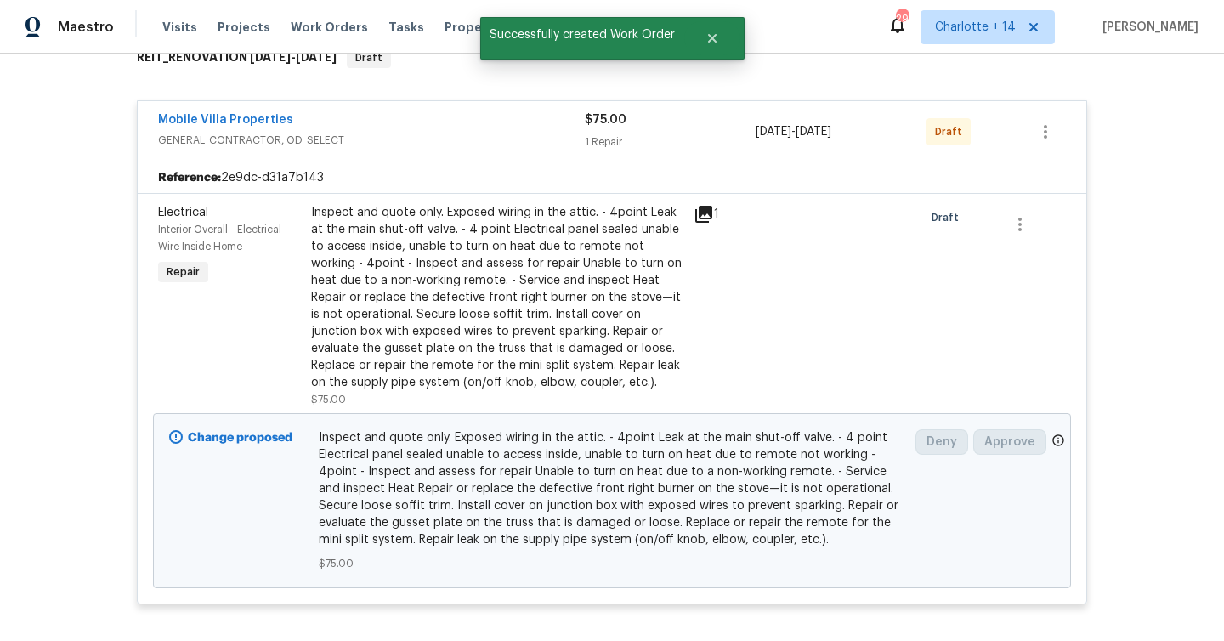
scroll to position [197, 0]
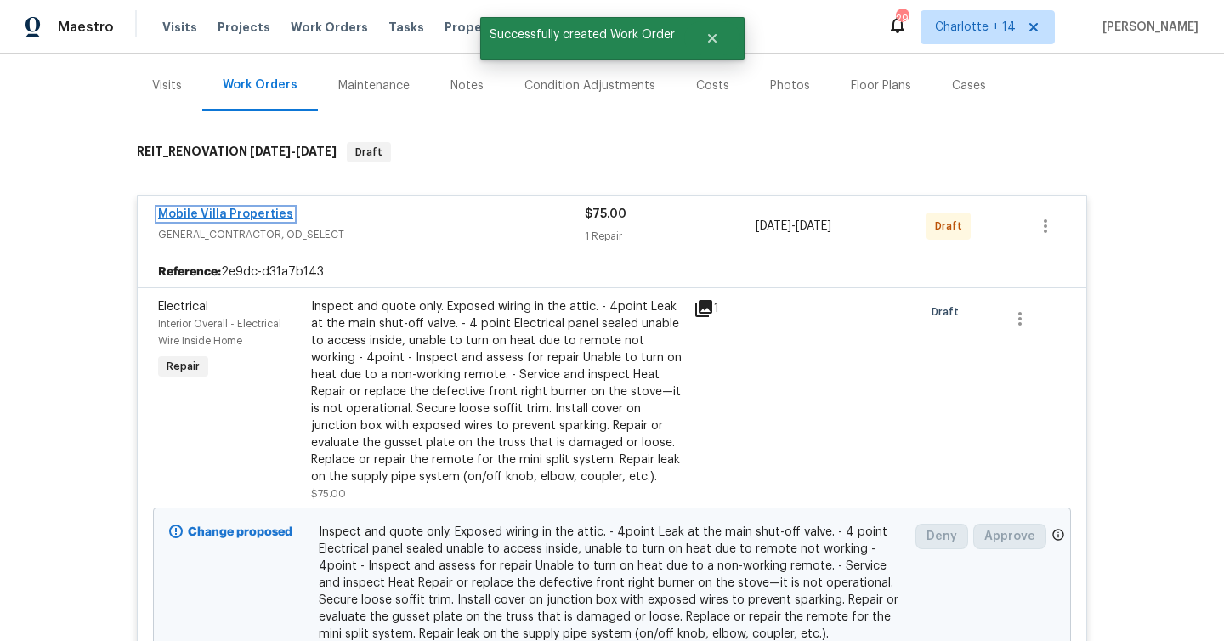
click at [250, 208] on link "Mobile Villa Properties" at bounding box center [225, 214] width 135 height 12
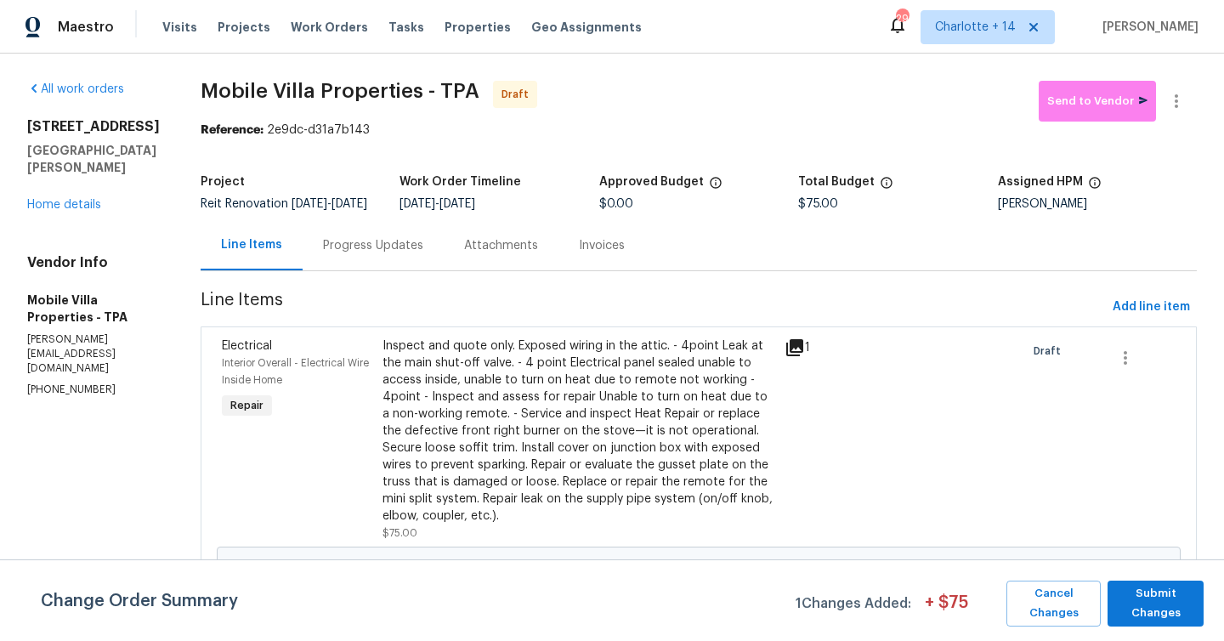
click at [330, 252] on div "Progress Updates" at bounding box center [373, 245] width 100 height 17
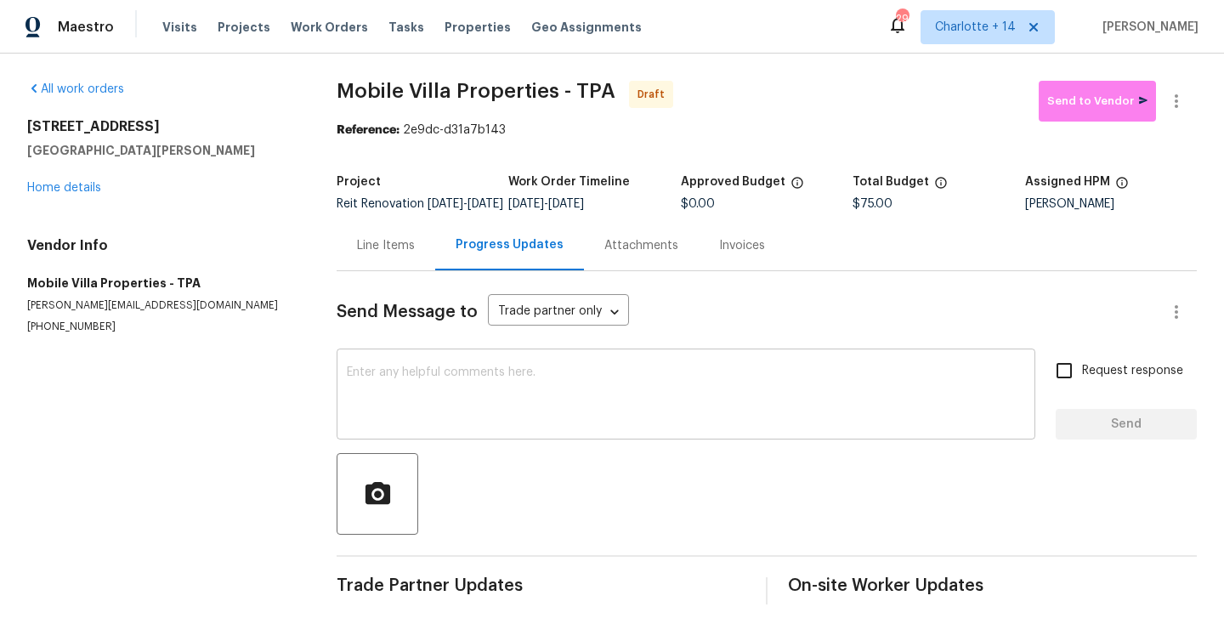
click at [584, 395] on textarea at bounding box center [686, 396] width 678 height 60
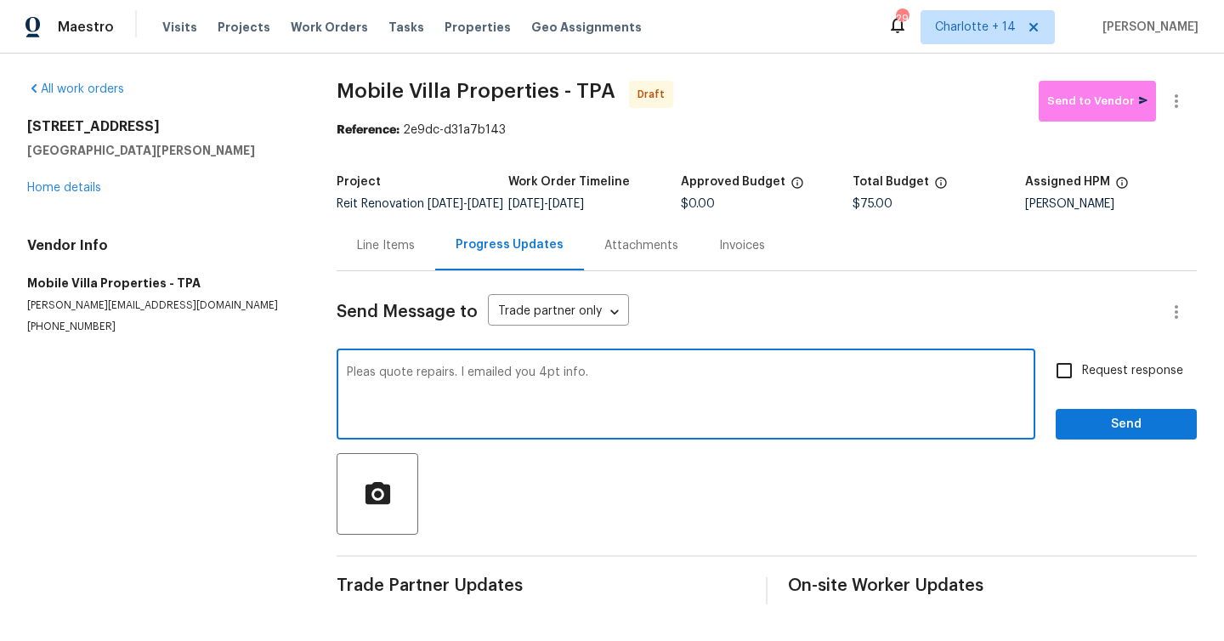
type textarea "Pleas quote repairs. I emailed you 4pt info."
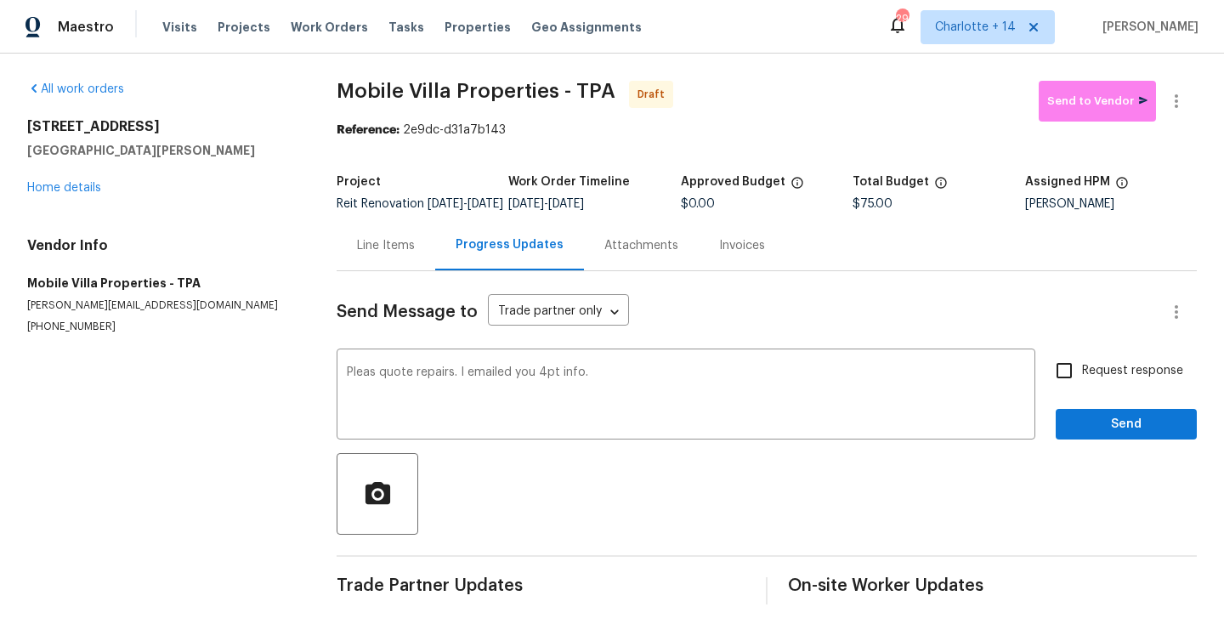
click at [1128, 380] on span "Request response" at bounding box center [1132, 371] width 101 height 18
click at [1082, 389] on input "Request response" at bounding box center [1065, 371] width 36 height 36
checkbox input "true"
click at [1116, 435] on span "Send" at bounding box center [1127, 424] width 114 height 21
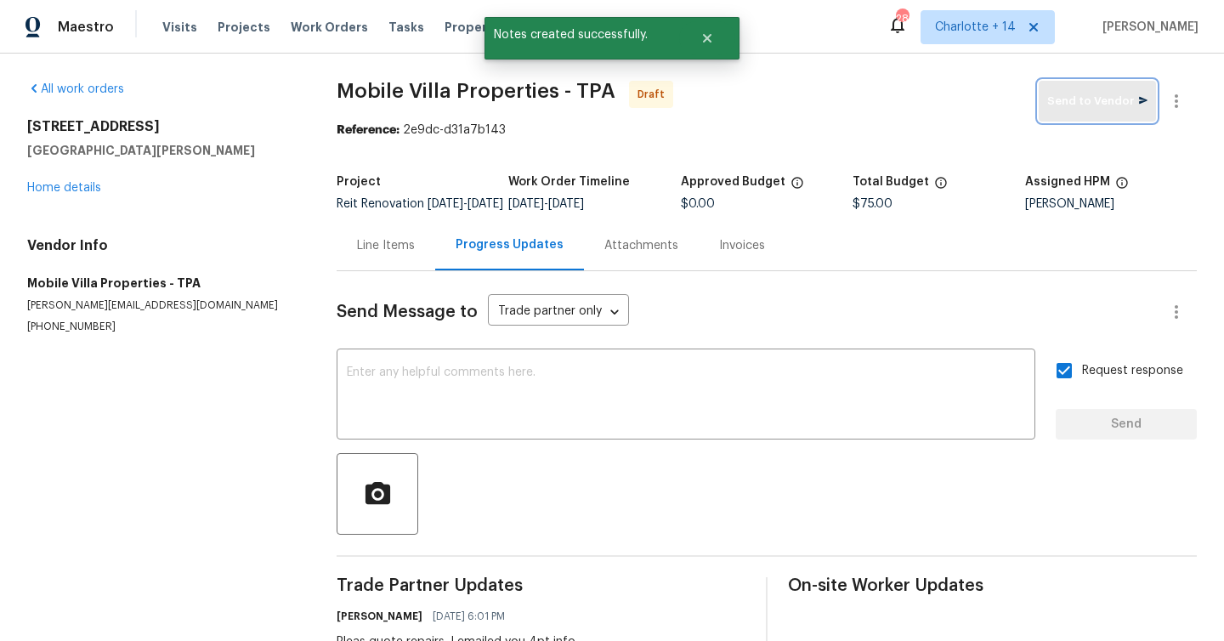
click at [1088, 110] on span "Send to Vendor" at bounding box center [1097, 102] width 100 height 20
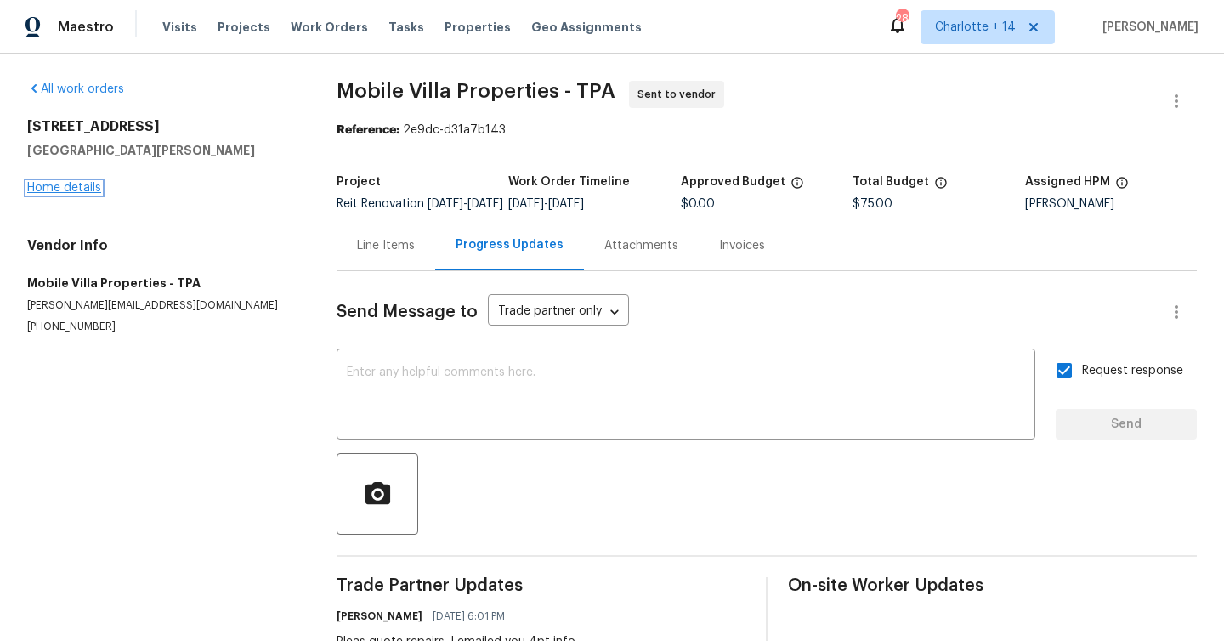
click at [57, 188] on link "Home details" at bounding box center [64, 188] width 74 height 12
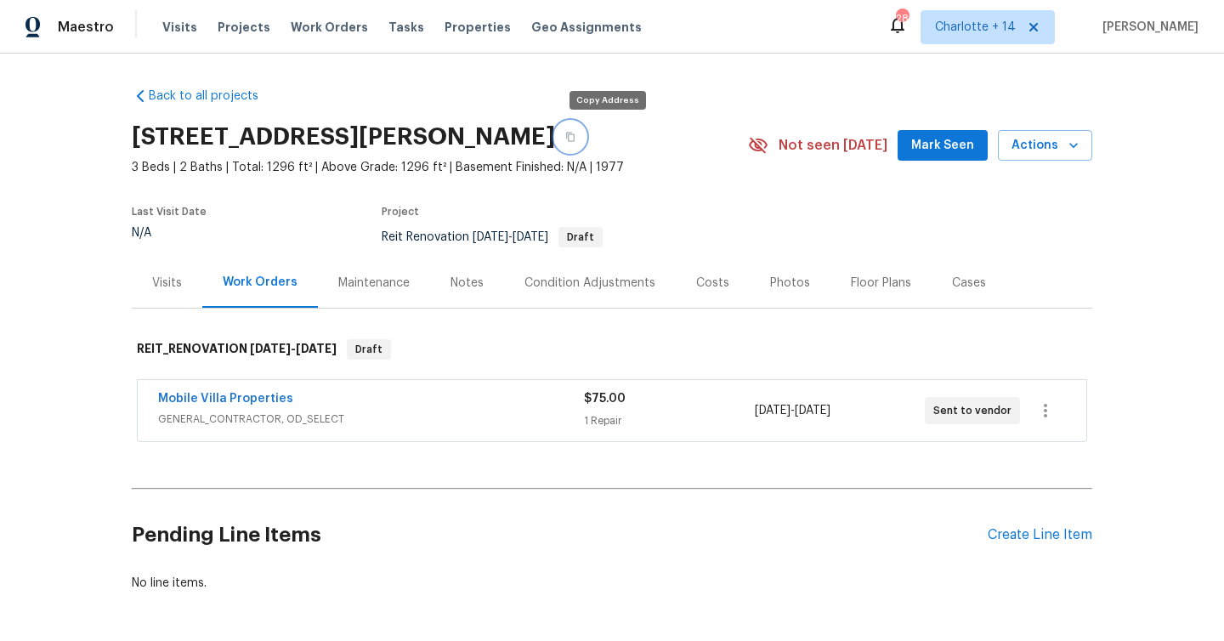
click at [575, 136] on icon "button" at bounding box center [570, 137] width 9 height 9
